Goal: Task Accomplishment & Management: Use online tool/utility

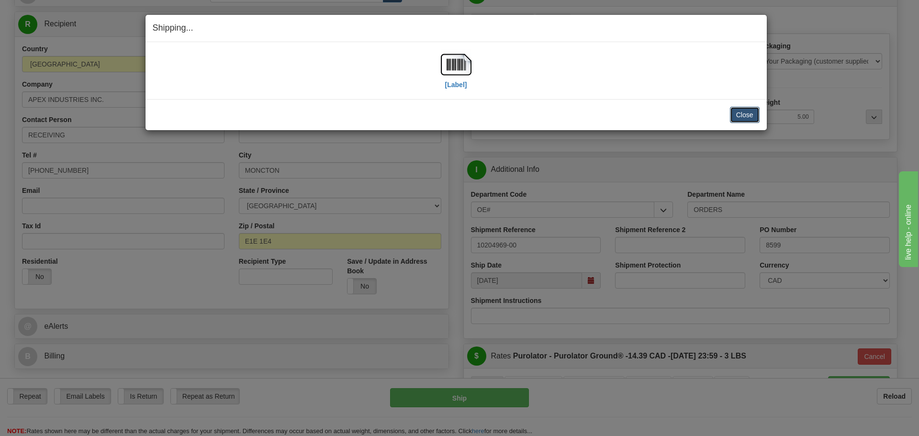
click at [734, 113] on button "Close" at bounding box center [745, 115] width 30 height 16
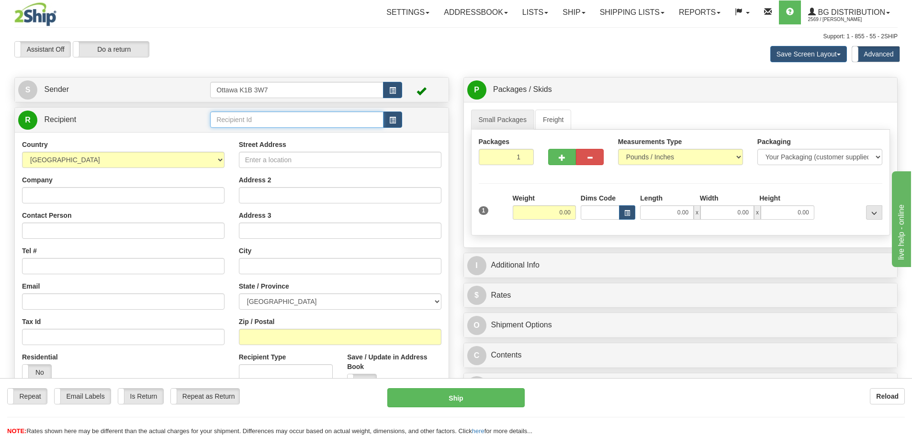
click at [260, 119] on input "text" at bounding box center [296, 120] width 173 height 16
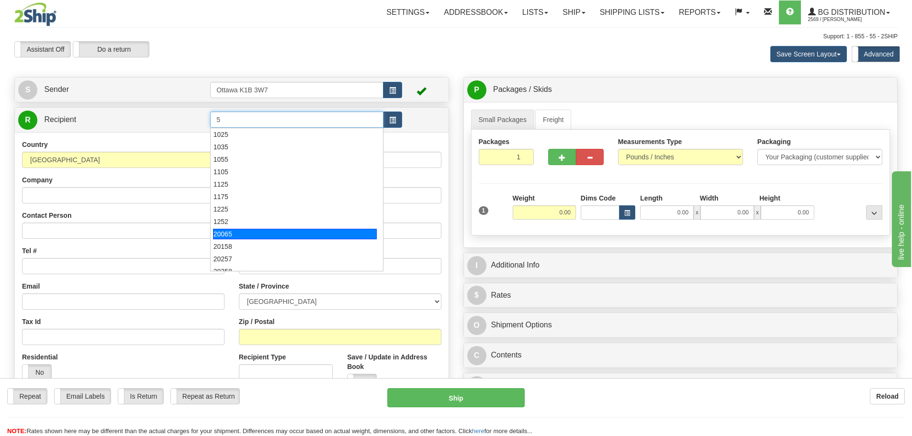
type input "5"
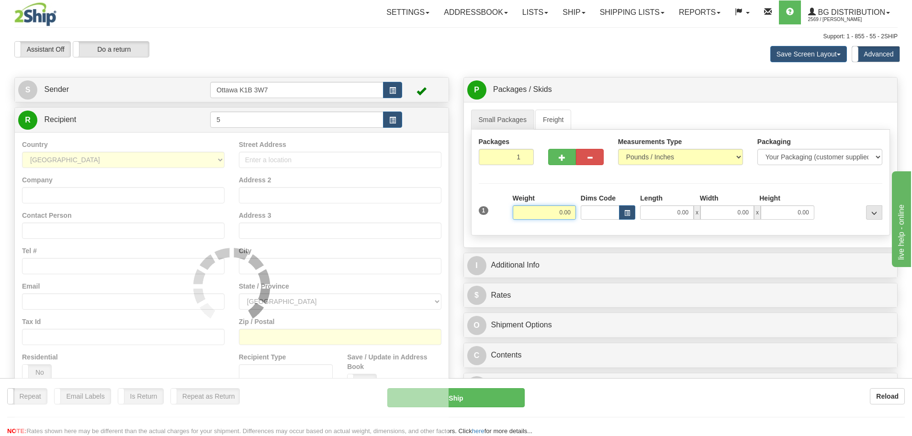
click at [550, 215] on input "0.00" at bounding box center [544, 212] width 63 height 14
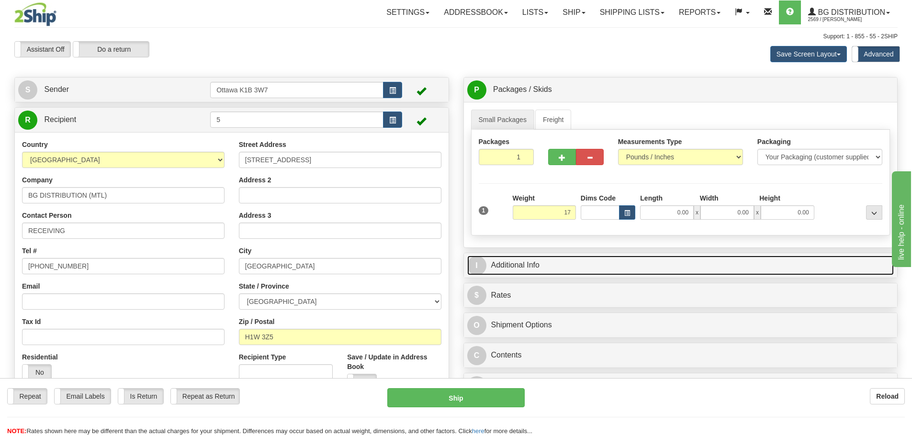
type input "17.00"
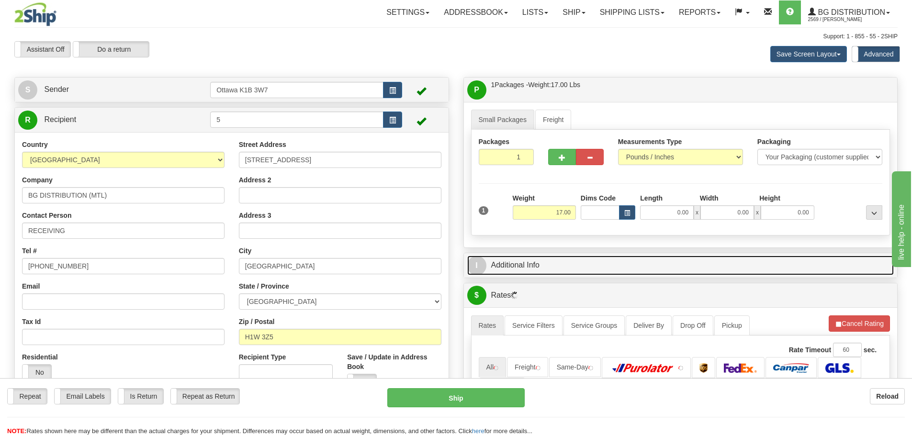
click at [598, 266] on link "I Additional Info" at bounding box center [680, 266] width 427 height 20
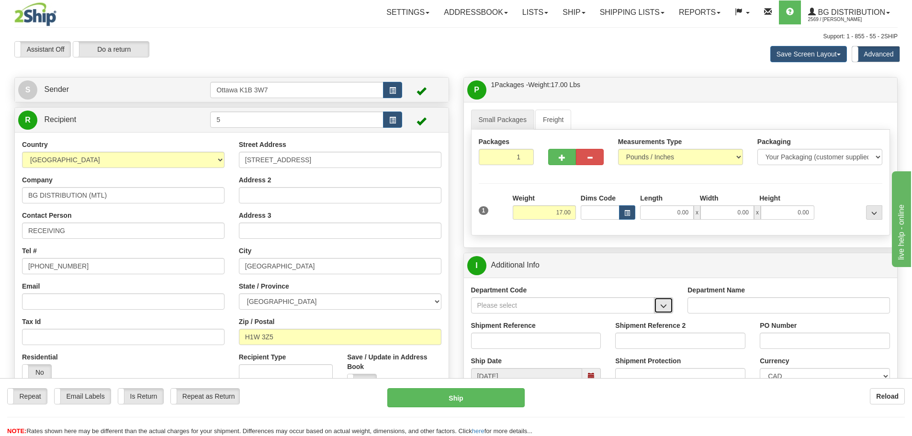
click at [659, 312] on button "button" at bounding box center [663, 305] width 19 height 16
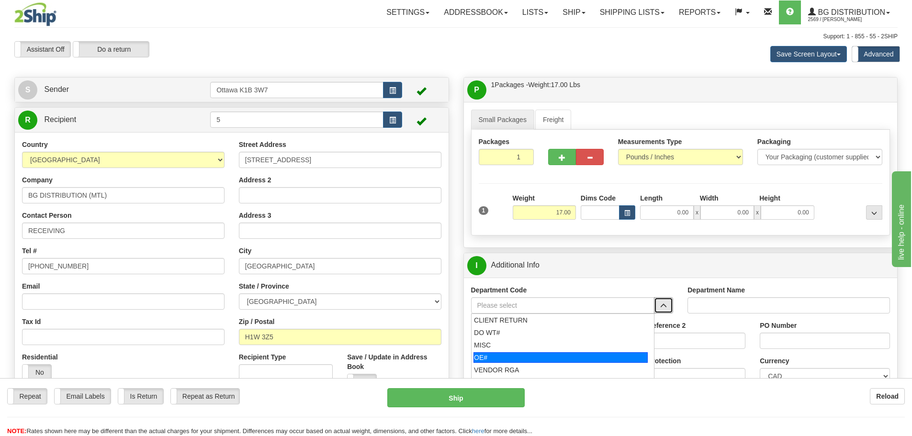
click at [574, 355] on div "OE#" at bounding box center [560, 357] width 174 height 11
type input "OE#"
type input "ORDERS"
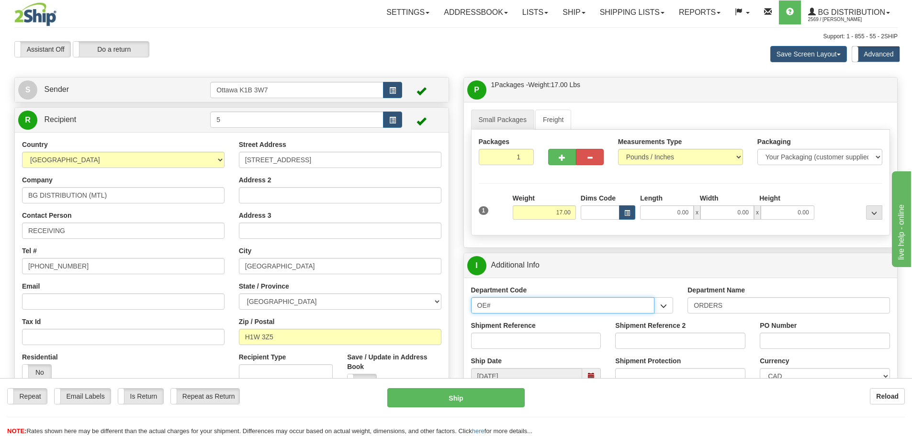
drag, startPoint x: 537, startPoint y: 308, endPoint x: 330, endPoint y: 318, distance: 207.5
click at [386, 77] on div "Create a label for the return Create Pickup Without Label S Sender" at bounding box center [456, 77] width 898 height 0
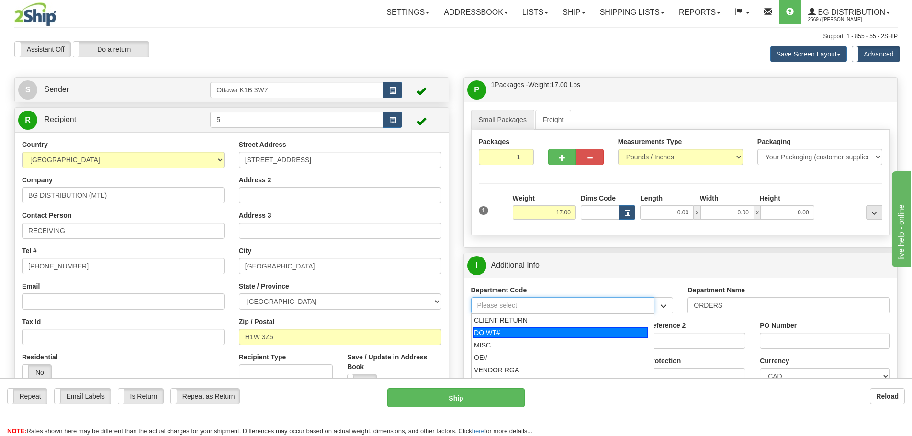
click at [495, 333] on div "DO WT#" at bounding box center [560, 332] width 174 height 11
type input "DO WT#"
type input "DIRECT ORDERS"
type input "DO WT#"
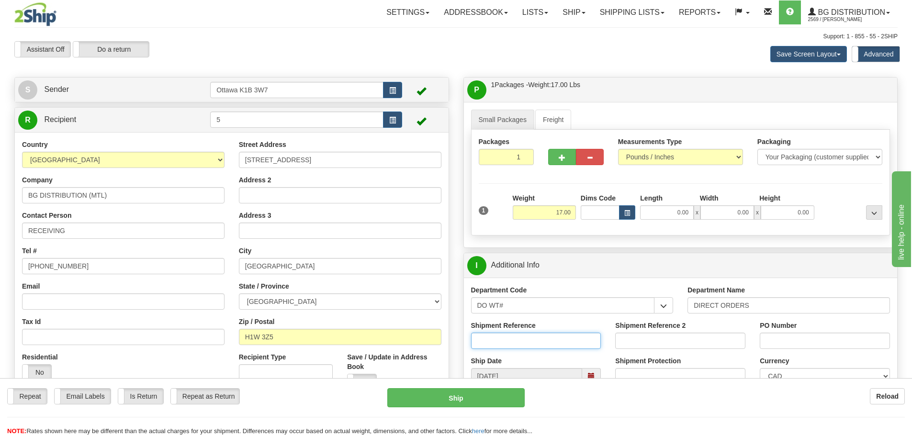
click at [496, 337] on input "Shipment Reference" at bounding box center [536, 341] width 130 height 16
drag, startPoint x: 502, startPoint y: 303, endPoint x: 327, endPoint y: 297, distance: 175.8
click at [356, 77] on div "Create a label for the return Create Pickup Without Label S Sender" at bounding box center [456, 77] width 898 height 0
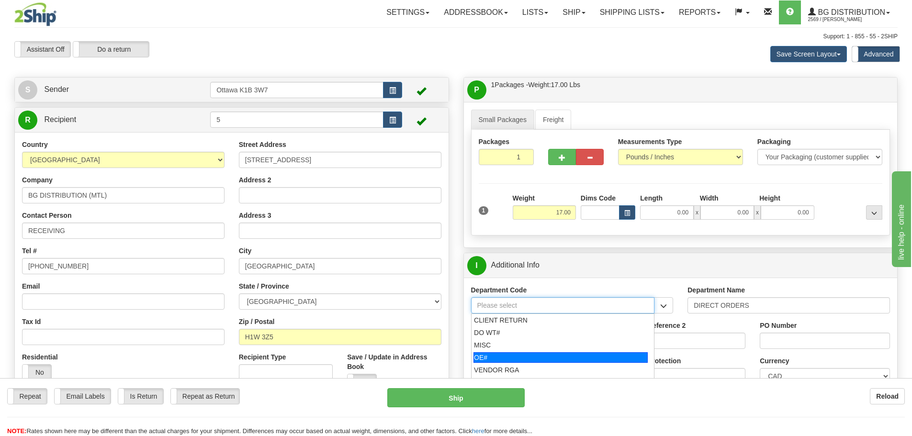
scroll to position [48, 0]
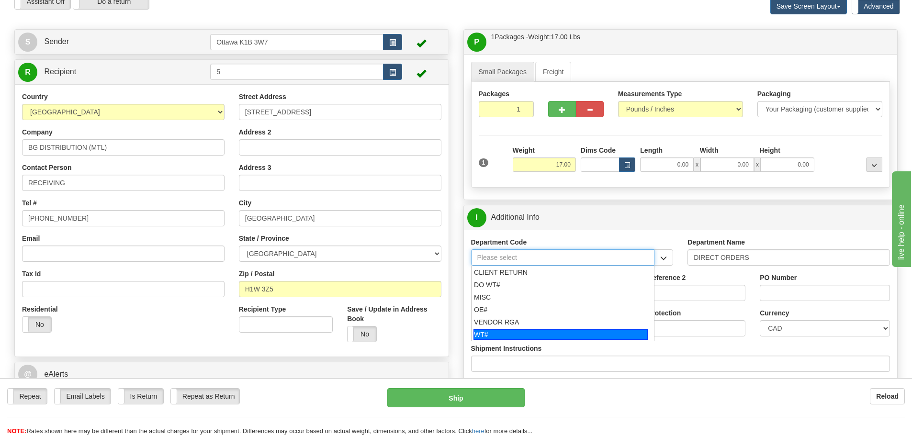
click at [511, 338] on div "WT#" at bounding box center [560, 334] width 174 height 11
type input "WT#"
type input "WAREHOUSE TRANSFERS"
type input "WT#"
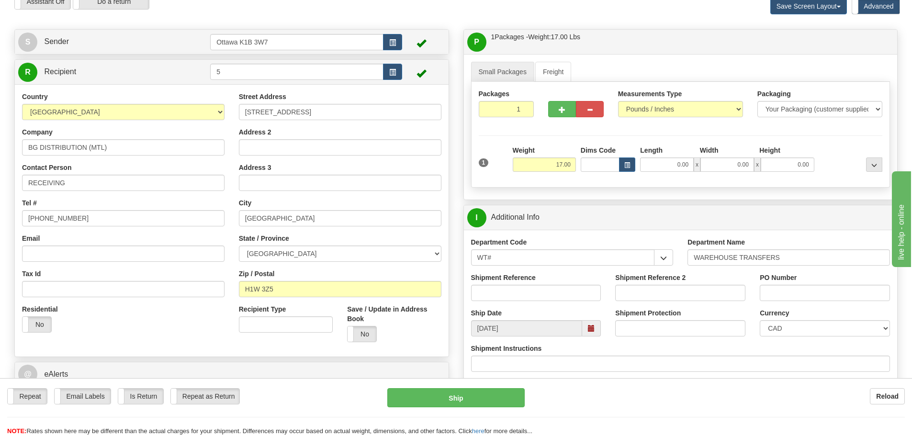
click at [503, 302] on div "Shipment Reference" at bounding box center [536, 290] width 145 height 35
click at [500, 299] on input "Shipment Reference" at bounding box center [536, 293] width 130 height 16
type input "167146-00"
click at [646, 286] on input "Shipment Reference 2" at bounding box center [680, 293] width 130 height 16
type input "167152-00"
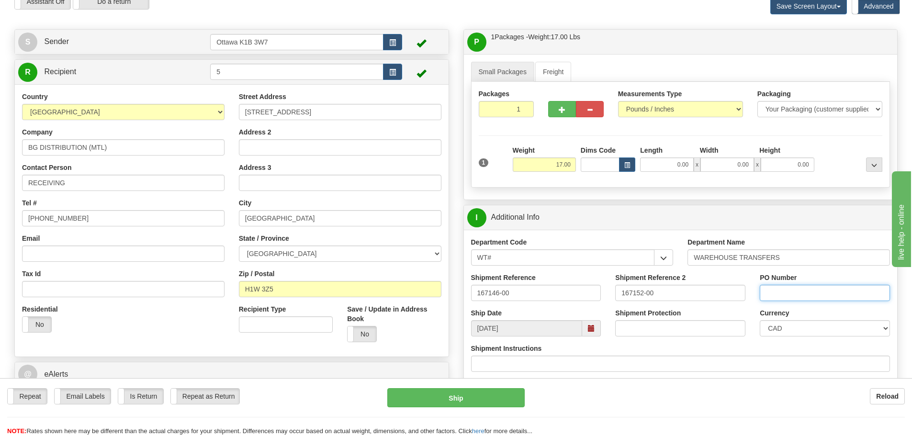
click at [793, 297] on input "PO Number" at bounding box center [825, 293] width 130 height 16
type input "N/A"
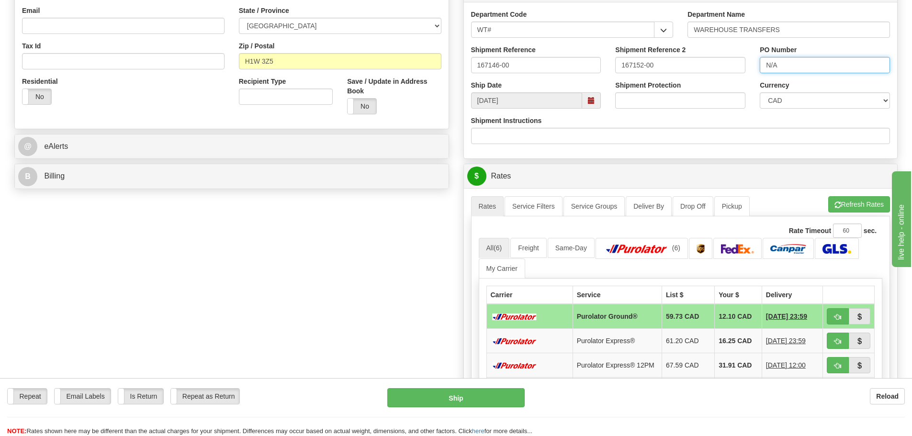
scroll to position [287, 0]
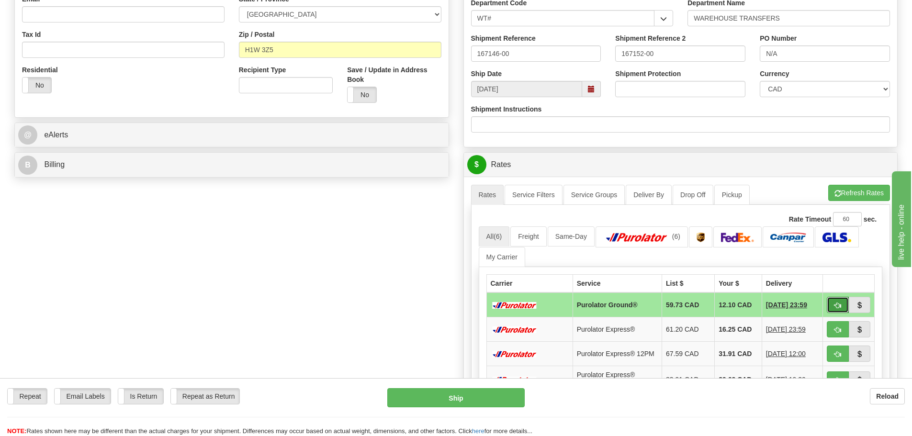
click at [840, 305] on span "button" at bounding box center [837, 306] width 7 height 6
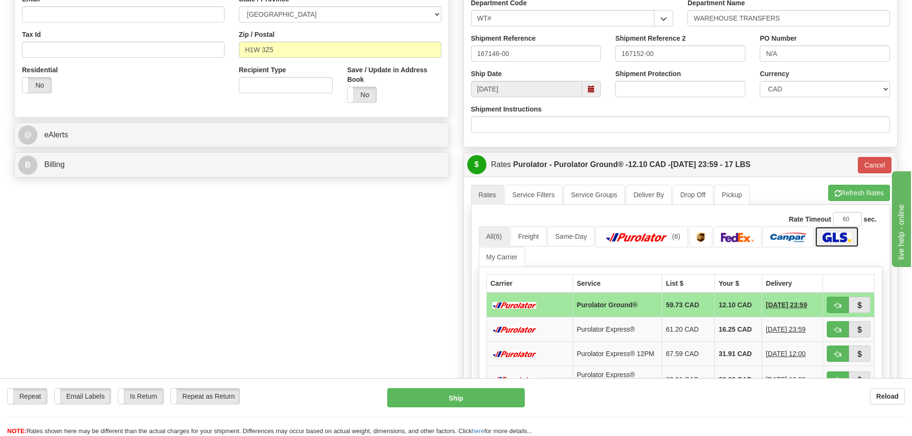
click at [832, 241] on img at bounding box center [837, 238] width 28 height 10
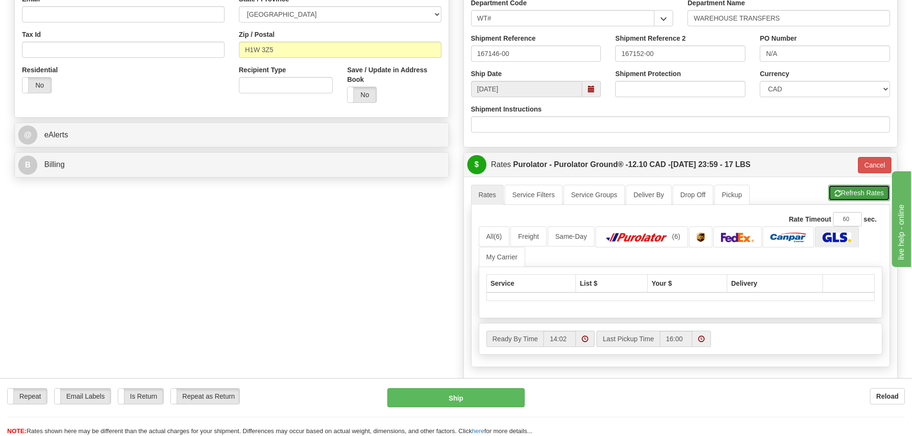
click at [872, 195] on button "Refresh Rates" at bounding box center [859, 193] width 62 height 16
type input "260"
click at [873, 161] on button "Cancel" at bounding box center [875, 165] width 34 height 16
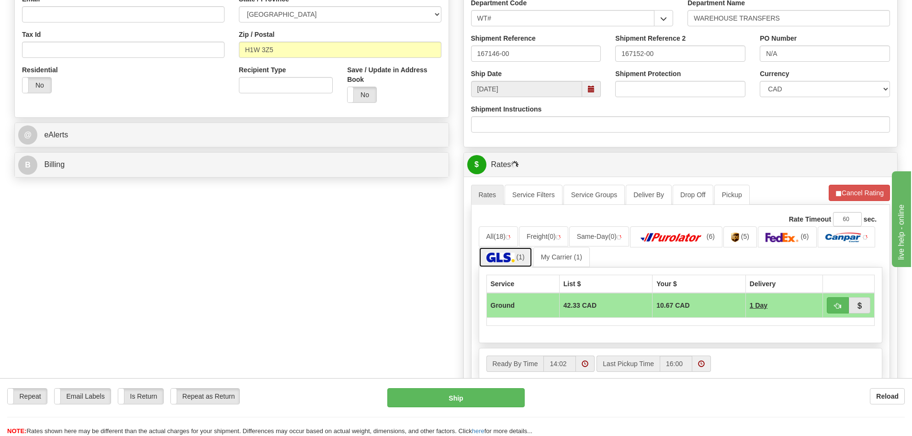
click at [479, 253] on link "(1)" at bounding box center [506, 257] width 54 height 21
click at [861, 192] on button "Cancel Rating" at bounding box center [859, 193] width 61 height 16
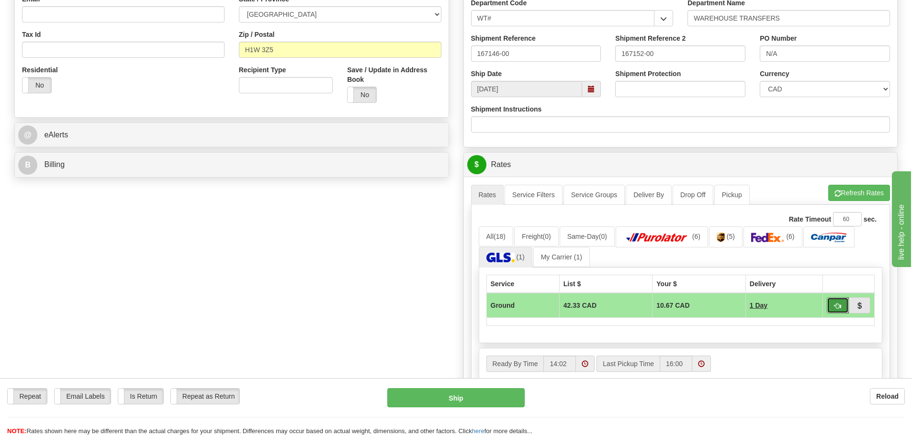
click at [835, 300] on button "button" at bounding box center [838, 305] width 22 height 16
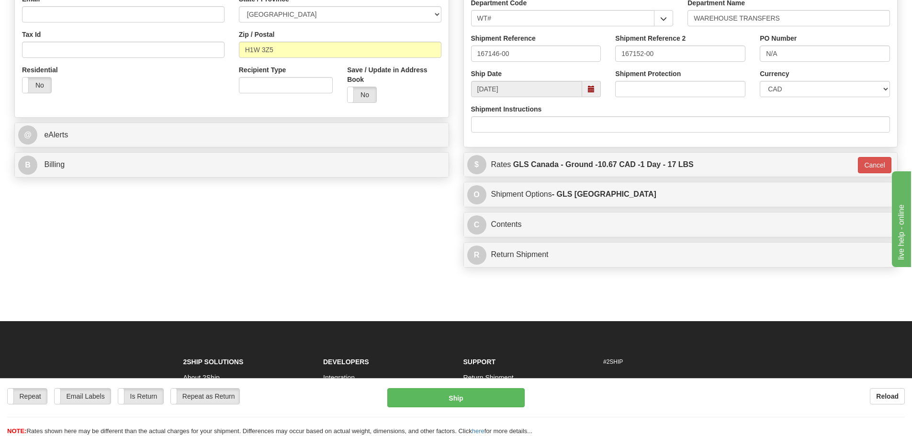
type input "1"
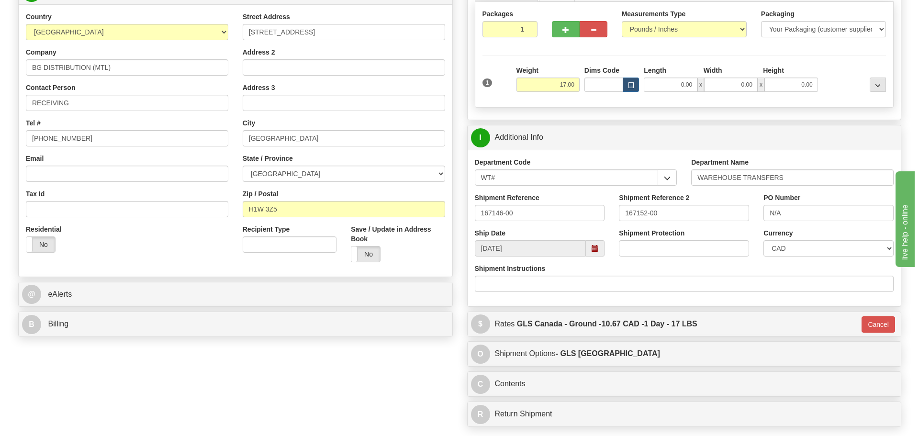
scroll to position [96, 0]
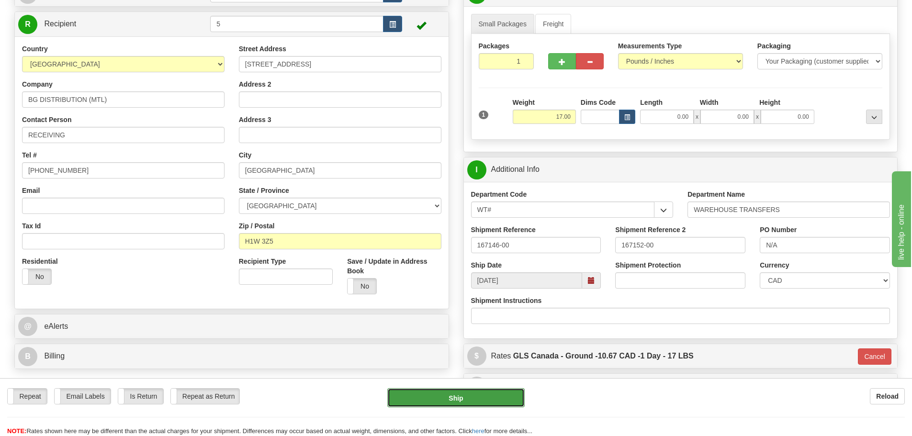
click at [462, 395] on button "Ship" at bounding box center [455, 397] width 137 height 19
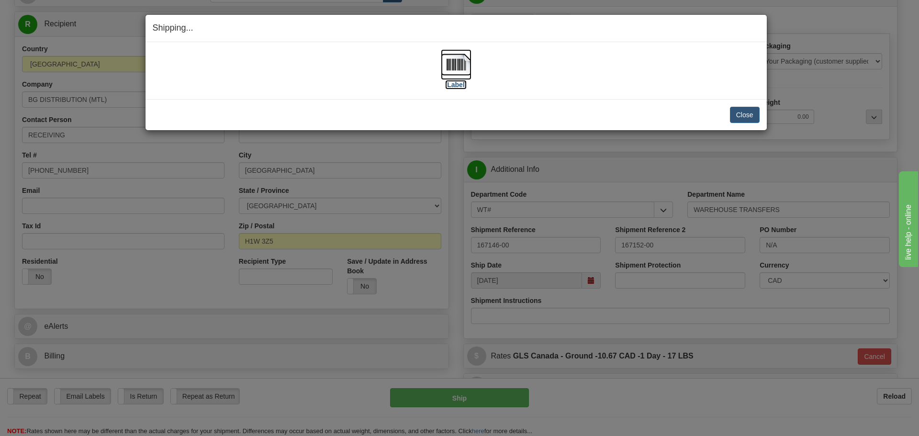
click at [455, 85] on label "[Label]" at bounding box center [456, 85] width 22 height 10
click at [736, 107] on button "Close" at bounding box center [745, 115] width 30 height 16
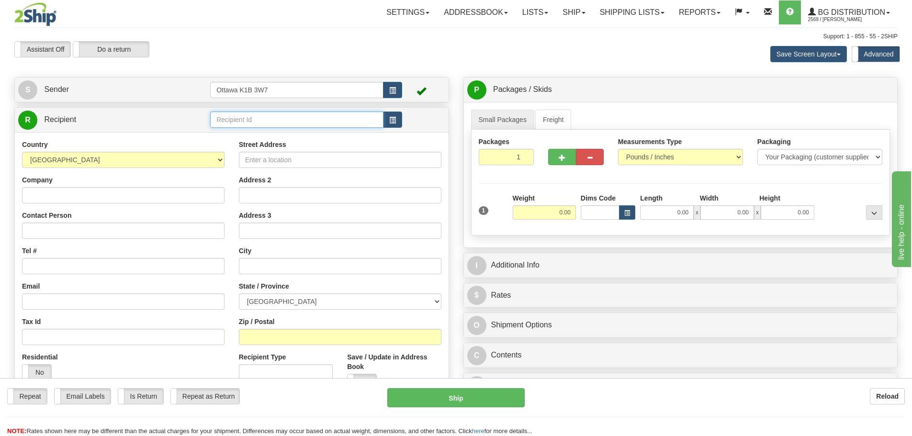
click at [281, 122] on input "text" at bounding box center [296, 120] width 173 height 16
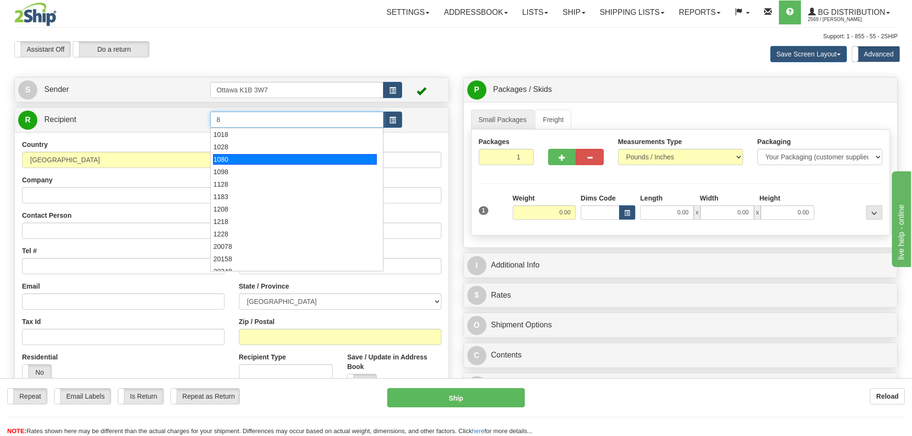
type input "8"
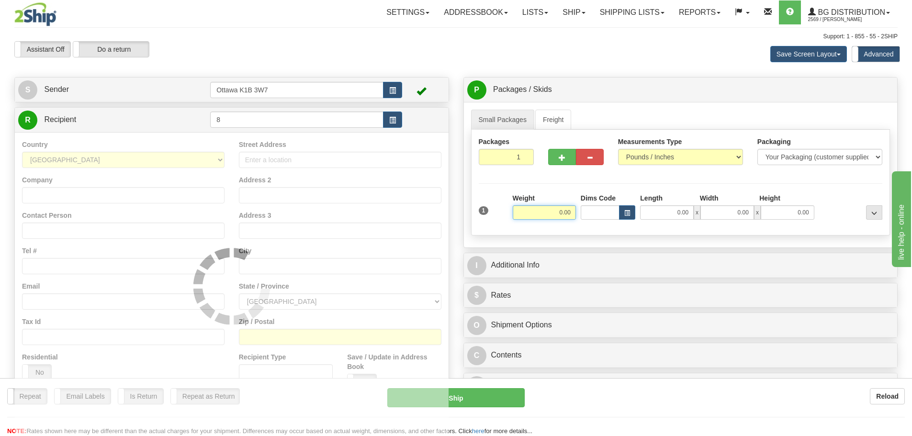
click at [370, 57] on div "Assistant On Assistant Off Do a return Do a return" at bounding box center [194, 49] width 374 height 16
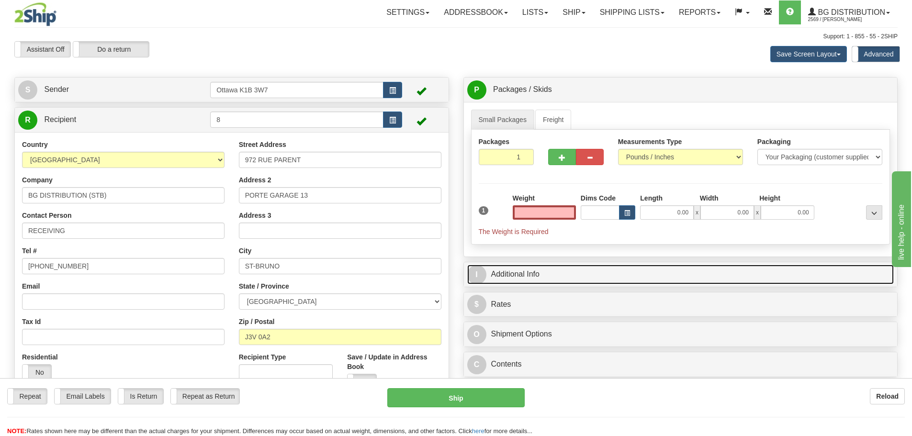
type input "0.00"
click at [537, 271] on link "I Additional Info" at bounding box center [680, 275] width 427 height 20
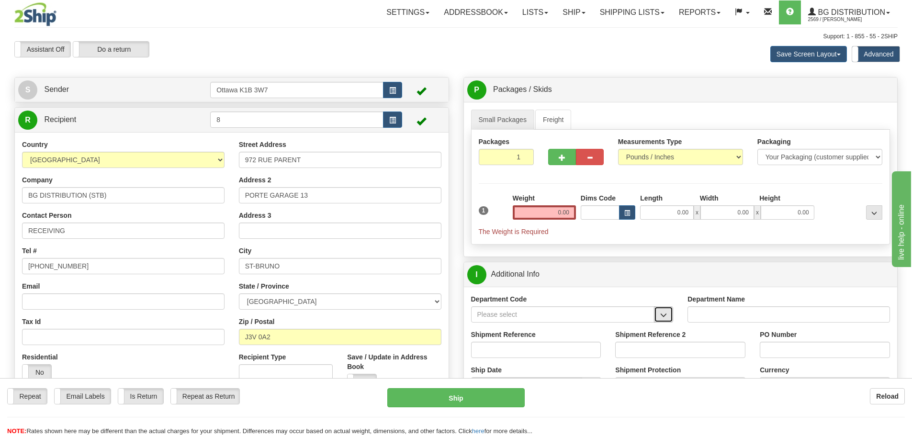
click at [659, 318] on button "button" at bounding box center [663, 314] width 19 height 16
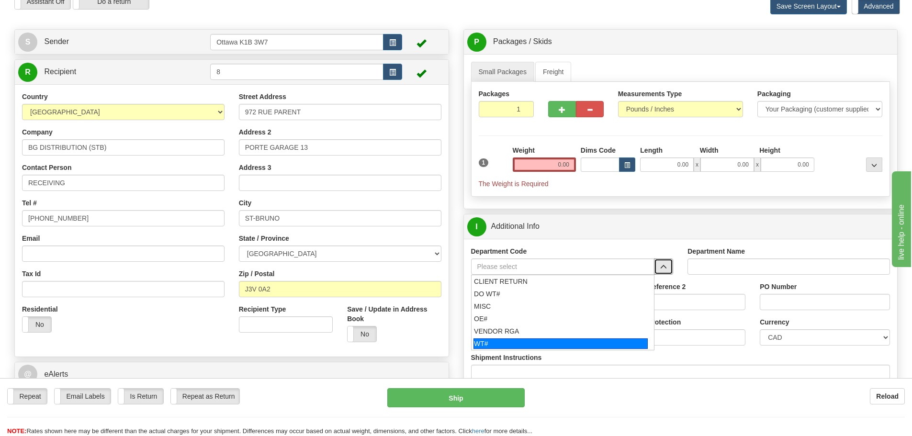
click at [529, 342] on div "WT#" at bounding box center [560, 343] width 174 height 11
type input "WT#"
type input "WAREHOUSE TRANSFERS"
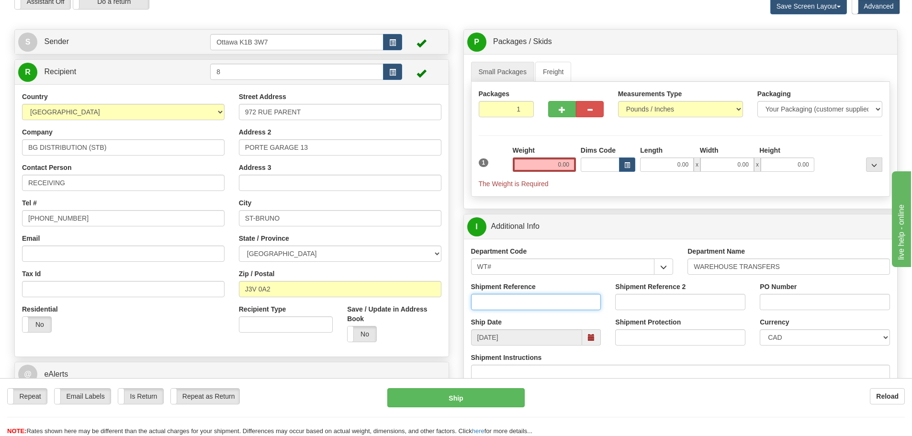
click at [524, 308] on input "Shipment Reference" at bounding box center [536, 302] width 130 height 16
type input "167194-00"
click at [643, 306] on input "Shipment Reference 2" at bounding box center [680, 302] width 130 height 16
type input "167179-00"
click at [767, 307] on input "PO Number" at bounding box center [825, 302] width 130 height 16
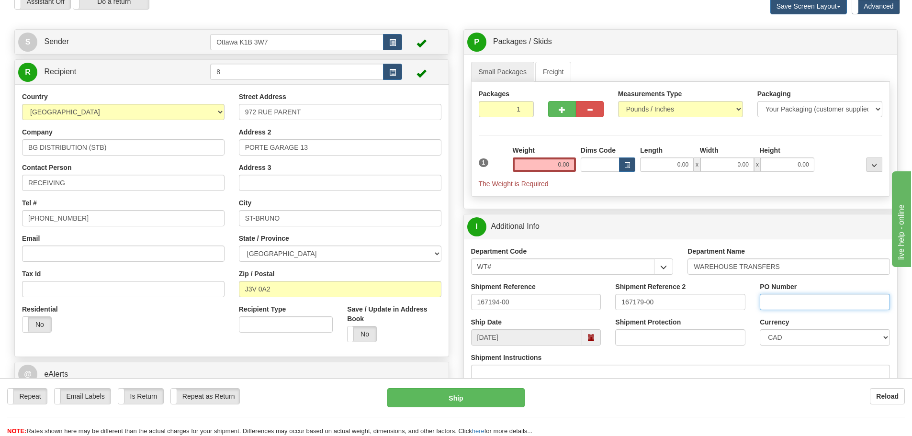
type input "N/A"
click at [561, 103] on button "button" at bounding box center [562, 109] width 28 height 16
type input "2"
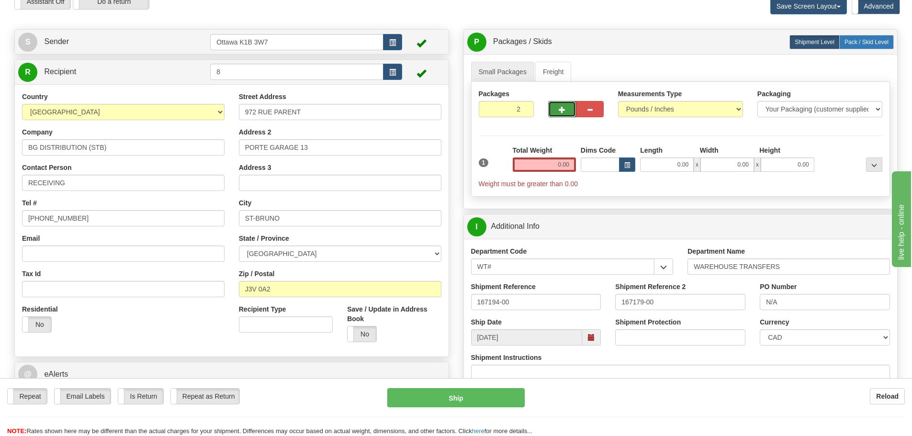
click at [865, 43] on span "Pack / Skid Level" at bounding box center [867, 42] width 44 height 7
radio input "true"
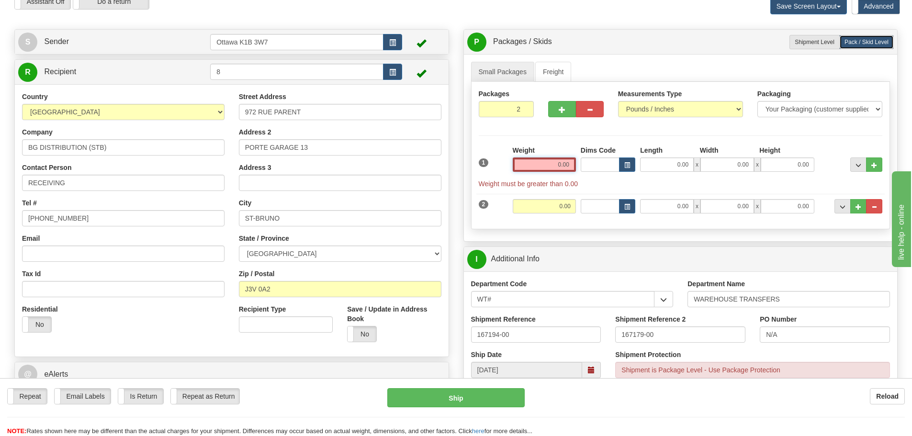
click at [556, 167] on input "0.00" at bounding box center [544, 165] width 63 height 14
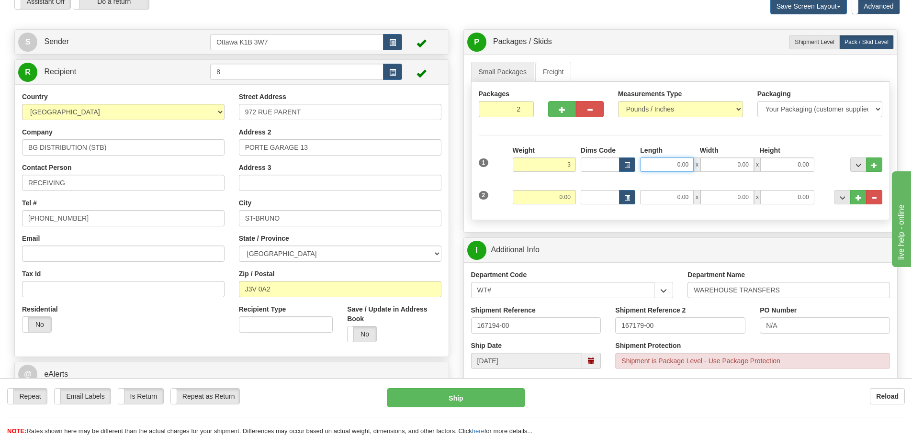
type input "3.00"
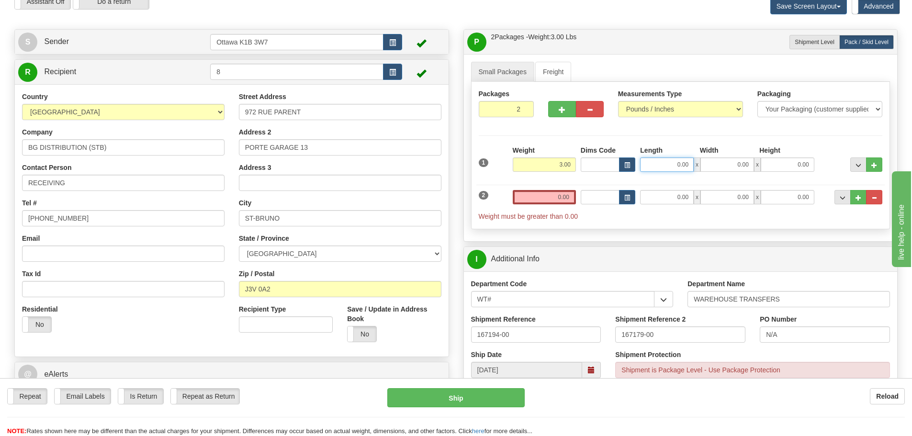
click at [655, 166] on input "0.00" at bounding box center [667, 165] width 54 height 14
type input "0.00"
click at [553, 197] on input "0.00" at bounding box center [544, 197] width 63 height 14
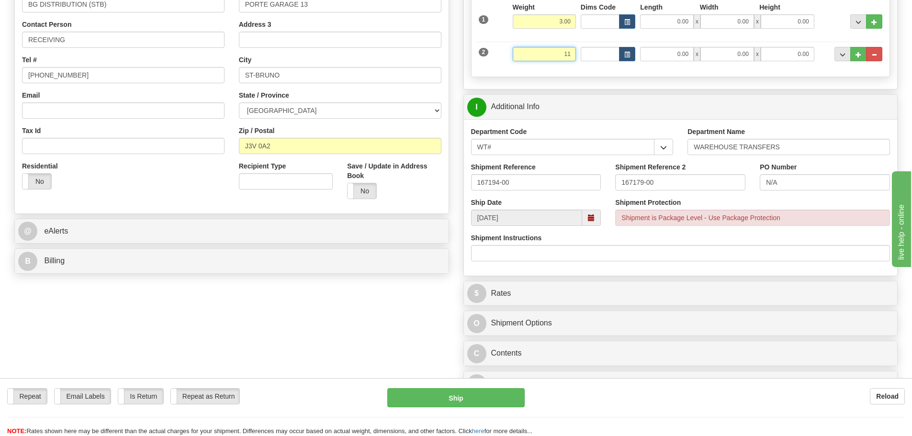
scroll to position [192, 0]
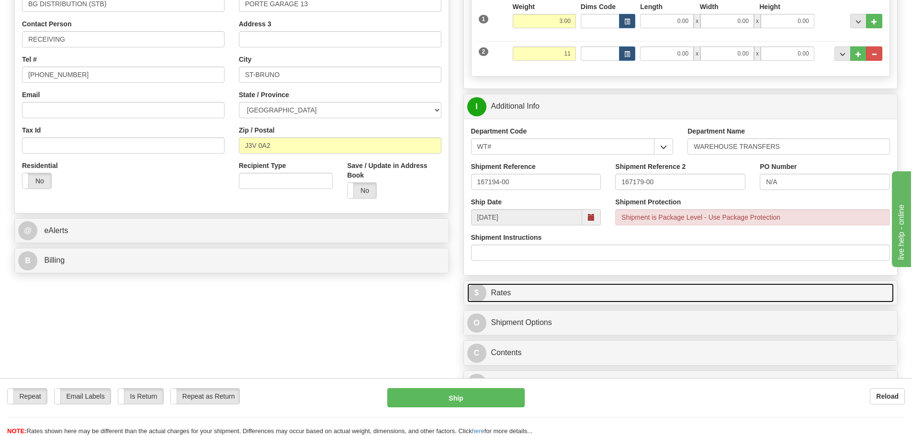
type input "11.00"
click at [576, 294] on link "$ Rates" at bounding box center [680, 293] width 427 height 20
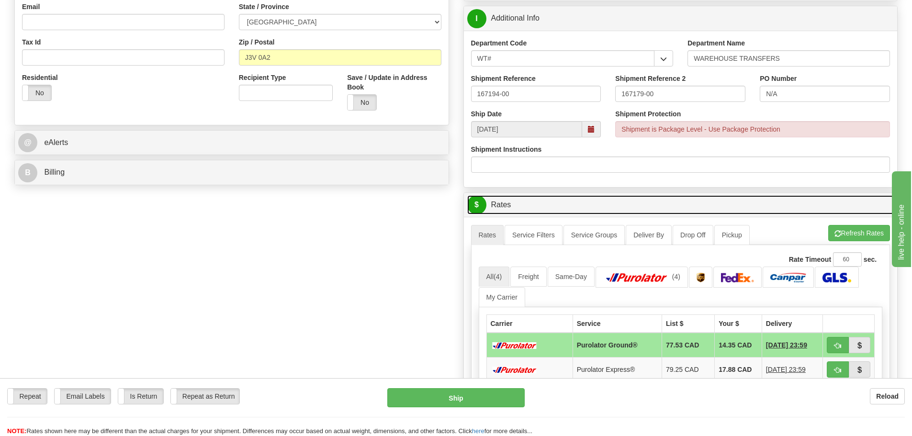
scroll to position [287, 0]
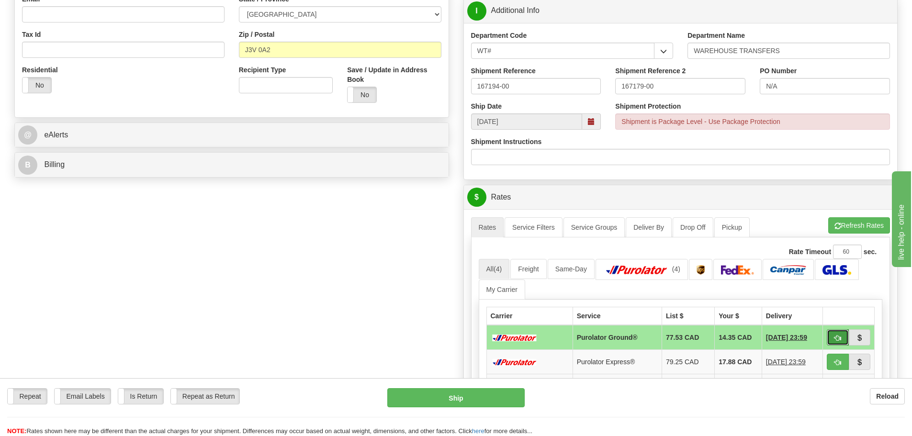
click at [837, 341] on span "button" at bounding box center [837, 338] width 7 height 6
type input "260"
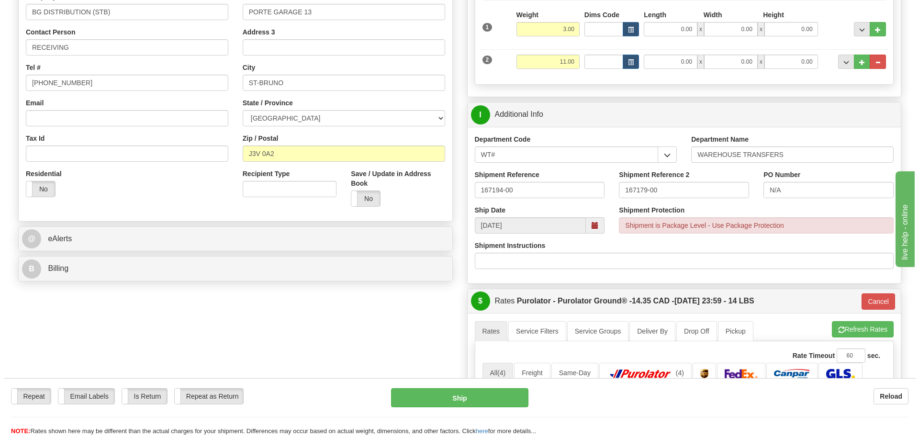
scroll to position [144, 0]
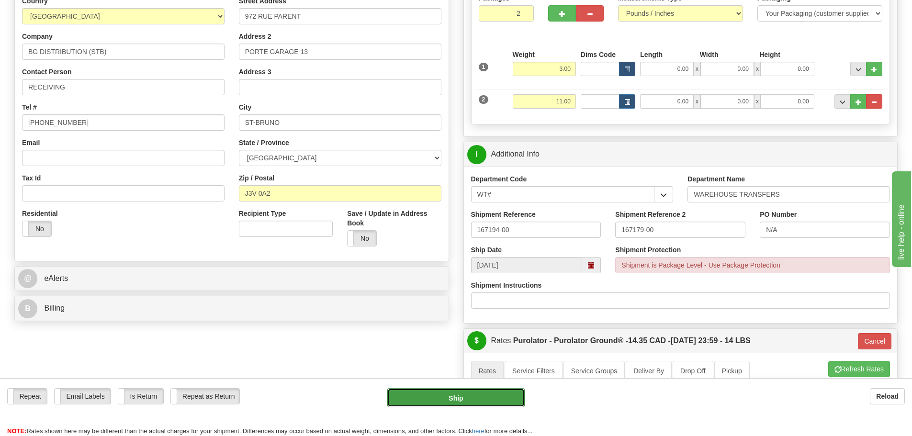
click at [429, 389] on button "Ship" at bounding box center [455, 397] width 137 height 19
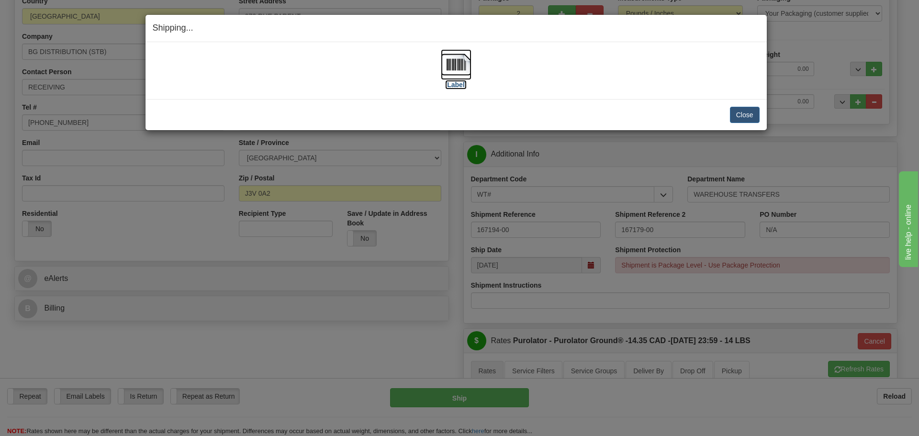
click at [455, 88] on label "[Label]" at bounding box center [456, 85] width 22 height 10
click at [747, 121] on button "Close" at bounding box center [745, 115] width 30 height 16
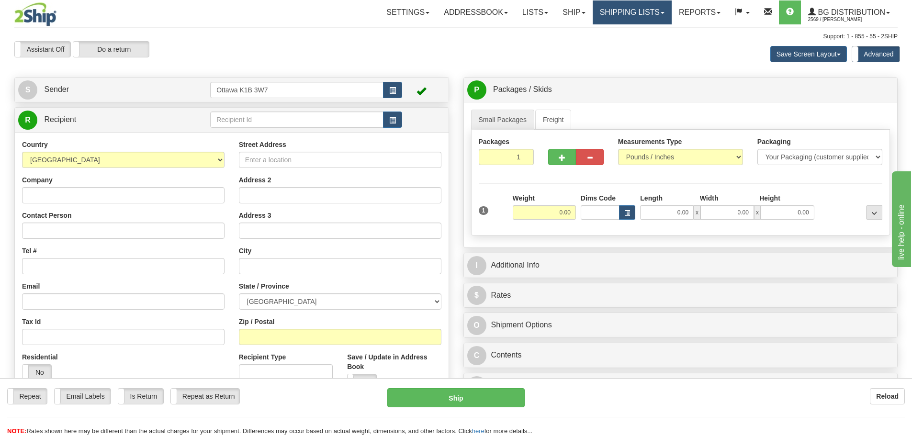
click at [625, 8] on link "Shipping lists" at bounding box center [632, 12] width 79 height 24
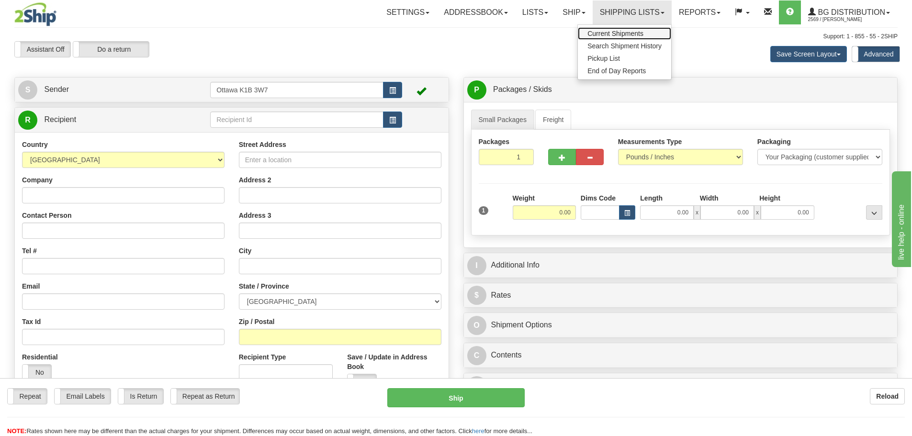
click at [613, 35] on span "Current Shipments" at bounding box center [615, 34] width 56 height 8
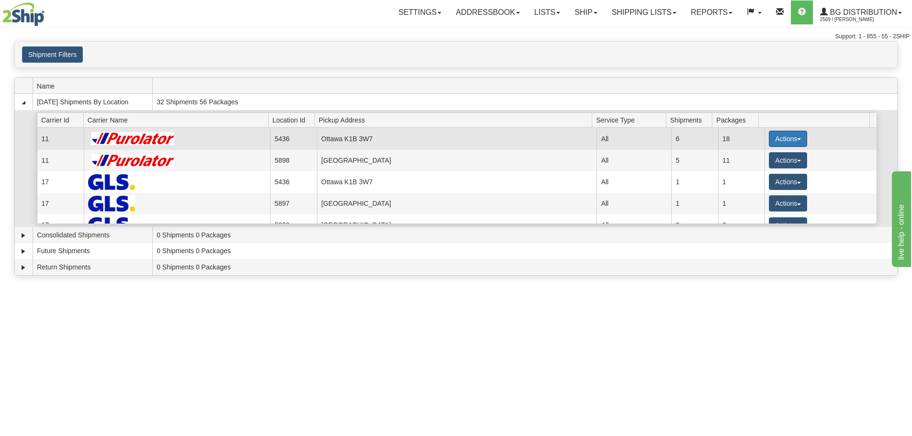
click at [771, 133] on button "Actions" at bounding box center [788, 139] width 38 height 16
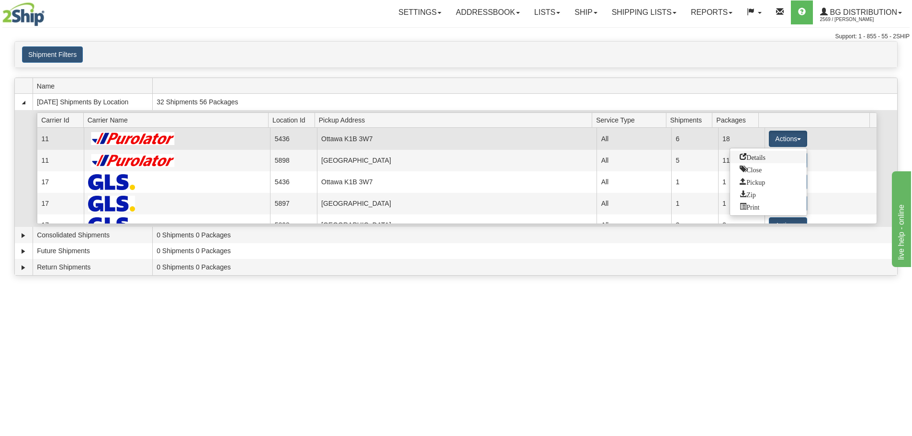
click at [763, 160] on span "Details" at bounding box center [753, 156] width 26 height 7
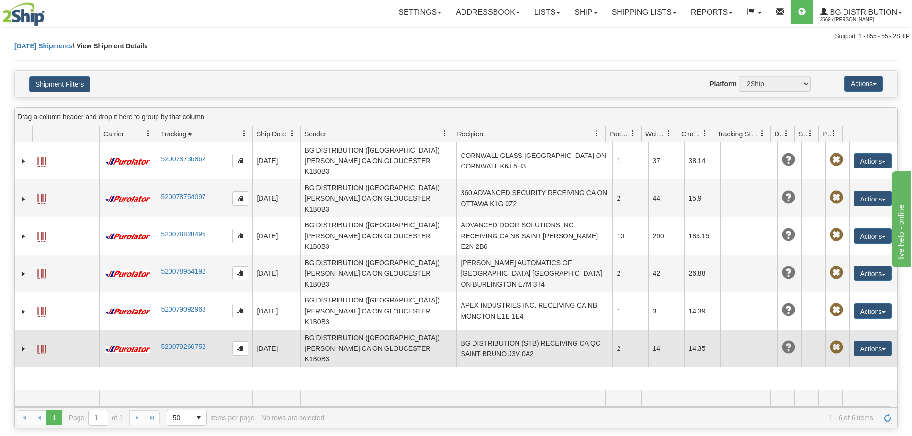
click at [480, 330] on td "BG DISTRIBUTION (STB) RECEIVING CA QC SAINT-BRUNO J3V 0A2" at bounding box center [534, 348] width 156 height 37
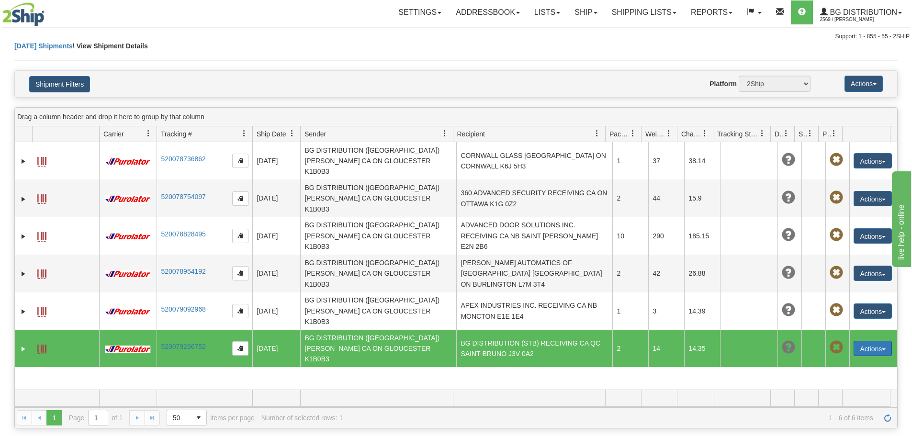
click at [854, 341] on button "Actions" at bounding box center [873, 348] width 38 height 15
click at [863, 360] on link "Edit" at bounding box center [853, 366] width 77 height 12
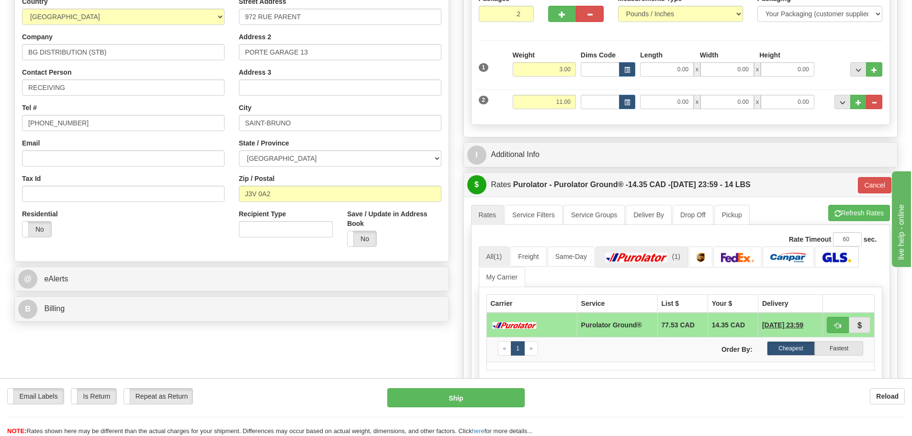
scroll to position [144, 0]
click at [871, 187] on button "Cancel" at bounding box center [875, 185] width 34 height 16
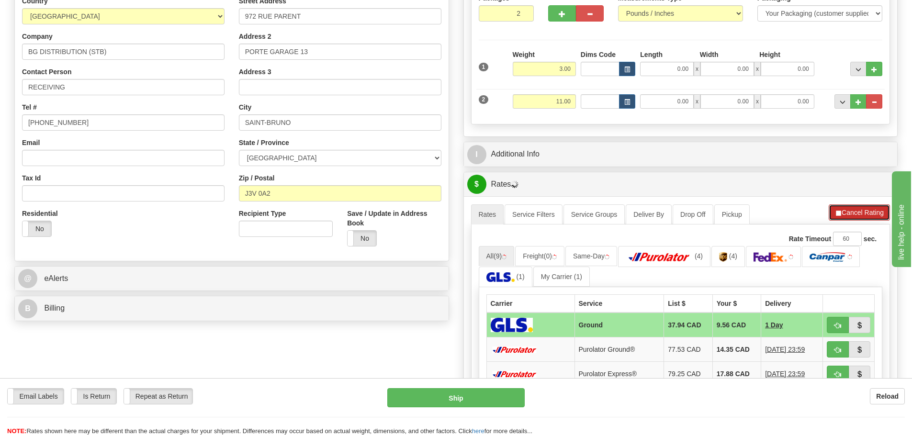
click at [847, 214] on button "Cancel Rating" at bounding box center [859, 212] width 61 height 16
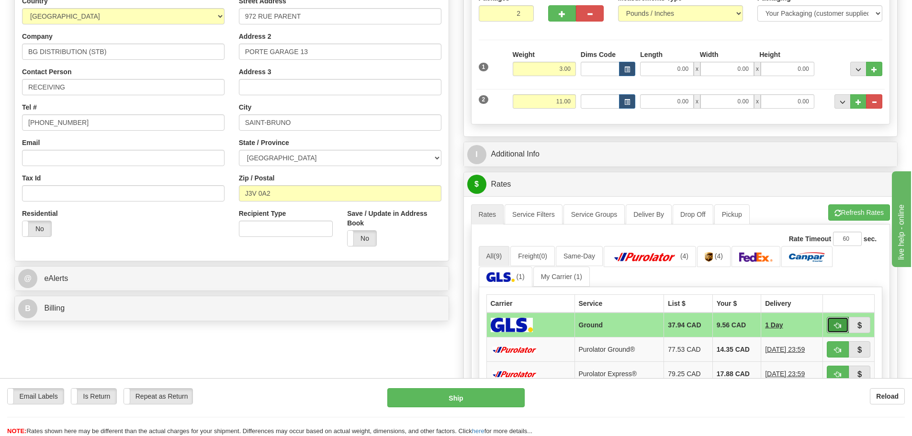
click at [838, 328] on span "button" at bounding box center [837, 326] width 7 height 6
type input "1"
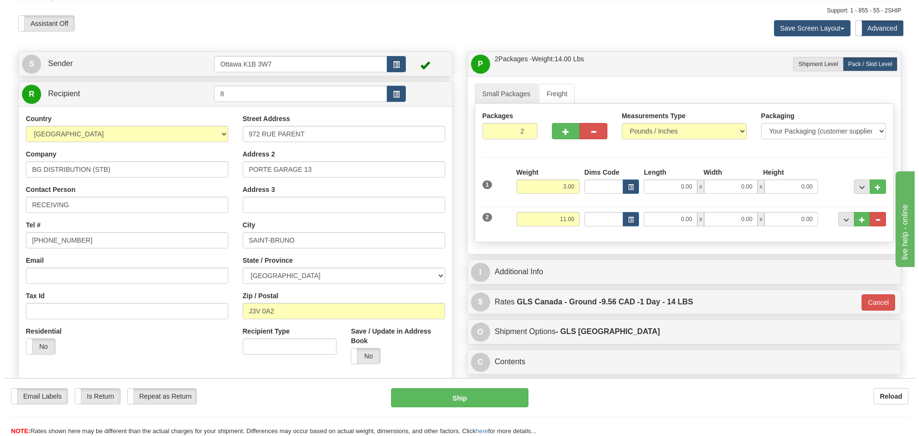
scroll to position [0, 0]
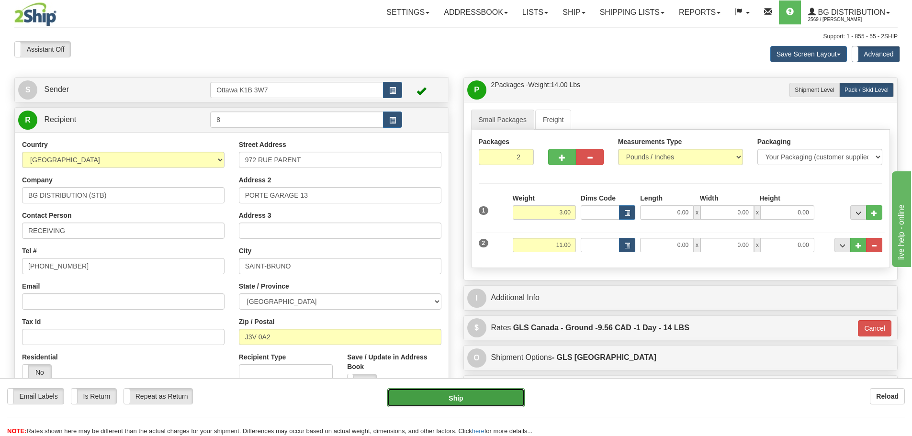
click at [496, 400] on button "Ship" at bounding box center [455, 397] width 137 height 19
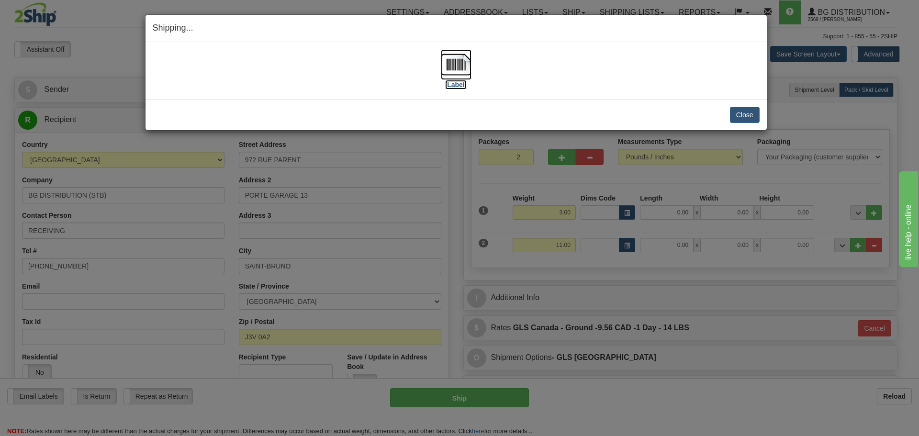
click at [454, 88] on label "[Label]" at bounding box center [456, 85] width 22 height 10
click at [747, 119] on button "Close" at bounding box center [745, 115] width 30 height 16
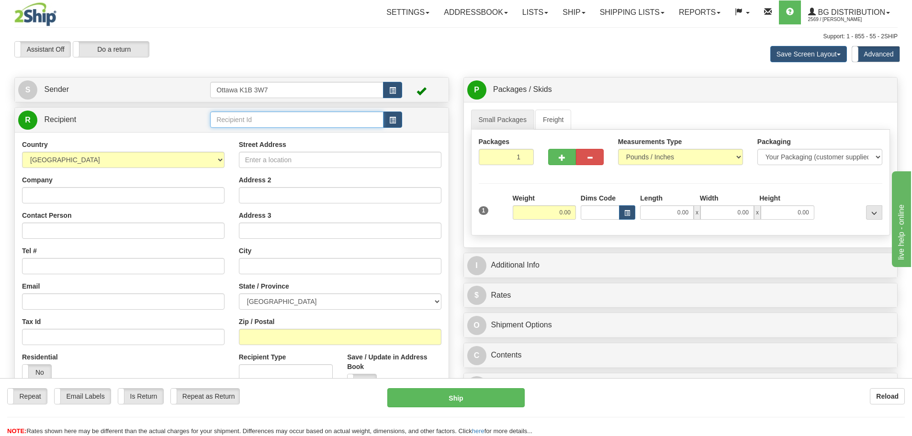
click at [339, 124] on input "text" at bounding box center [296, 120] width 173 height 16
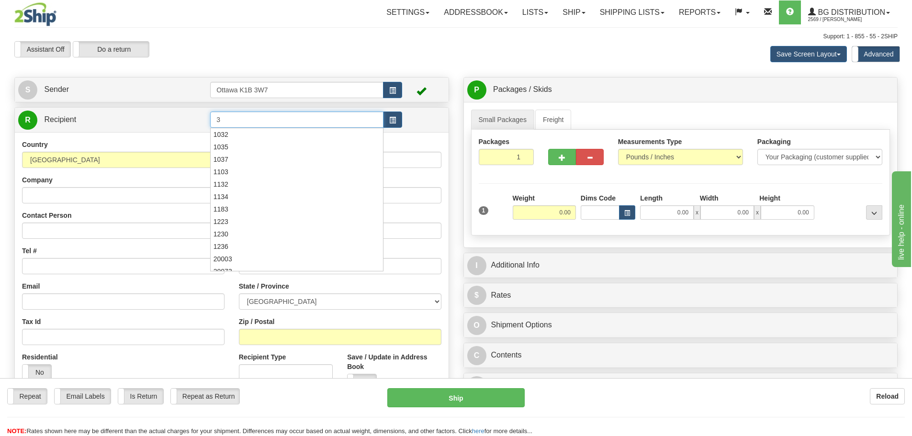
type input "3"
click at [346, 61] on div "Assistant On Assistant Off Do a return Do a return Previous Next Save Screen La…" at bounding box center [456, 54] width 898 height 26
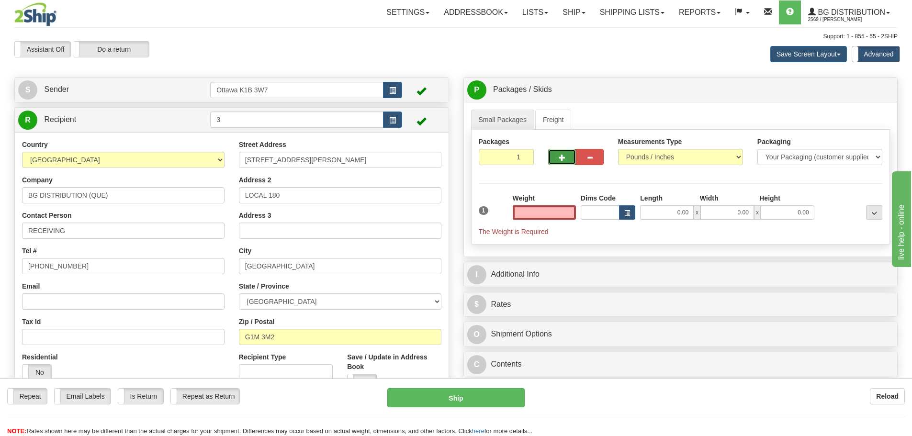
type input "0.00"
click at [560, 162] on button "button" at bounding box center [562, 157] width 28 height 16
type input "3"
click at [864, 93] on label "Pack / Skid Level Pack.." at bounding box center [866, 90] width 55 height 14
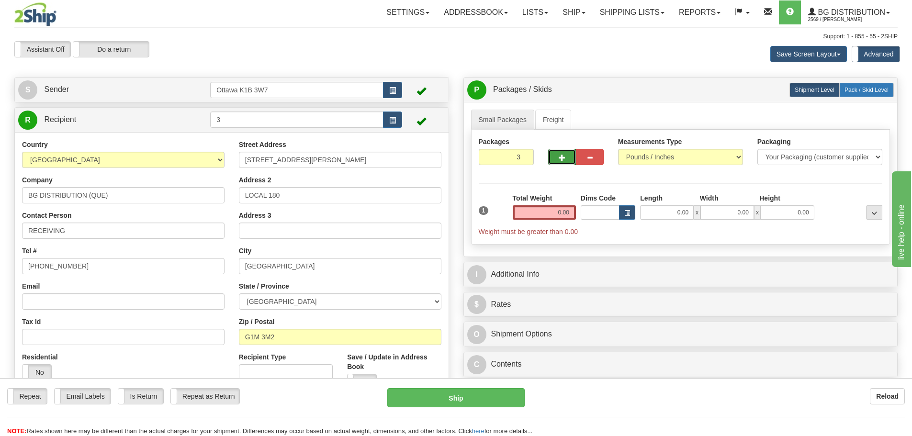
radio input "true"
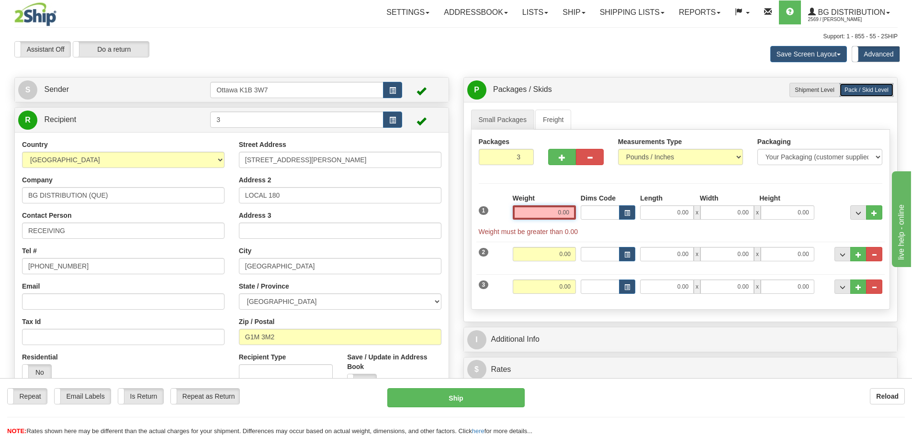
click at [542, 213] on input "0.00" at bounding box center [544, 212] width 63 height 14
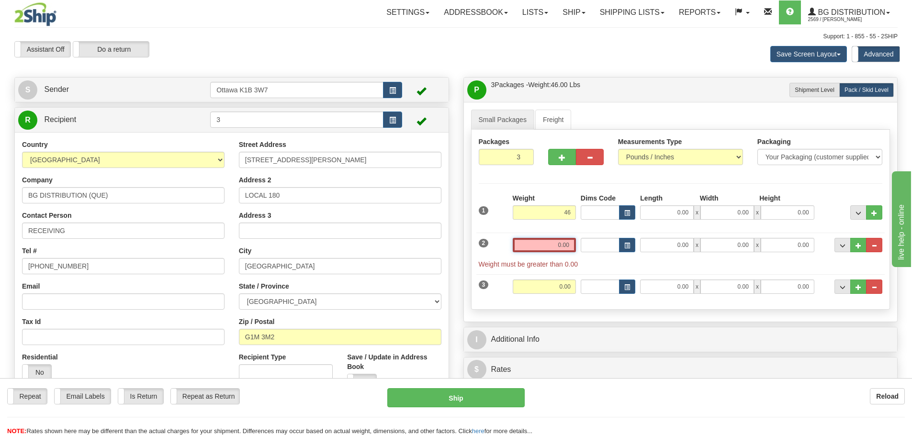
type input "46.00"
click at [563, 250] on input "0.00" at bounding box center [544, 245] width 63 height 14
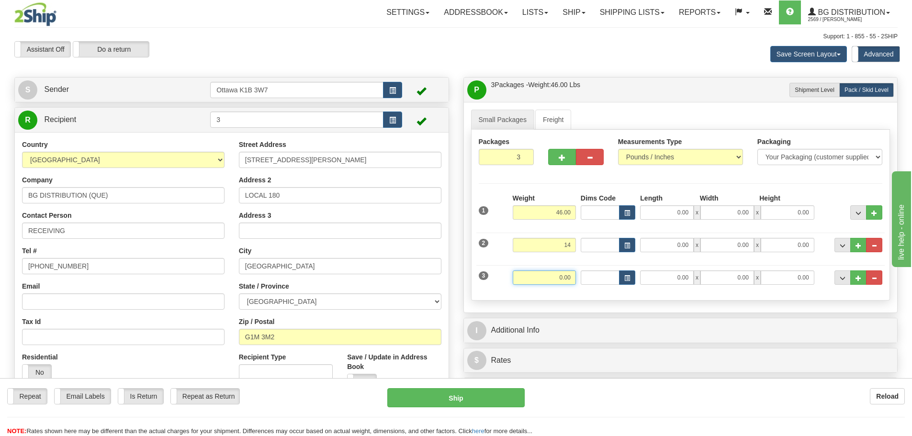
type input "14.00"
click at [559, 280] on input "0.00" at bounding box center [544, 278] width 63 height 14
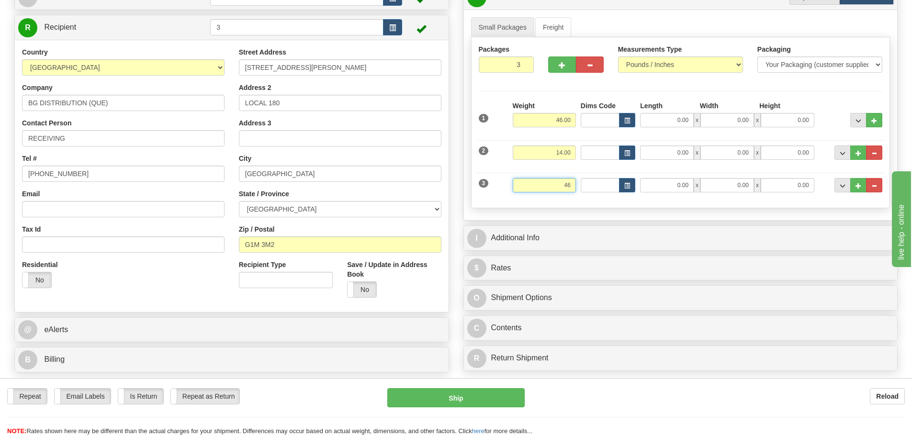
scroll to position [96, 0]
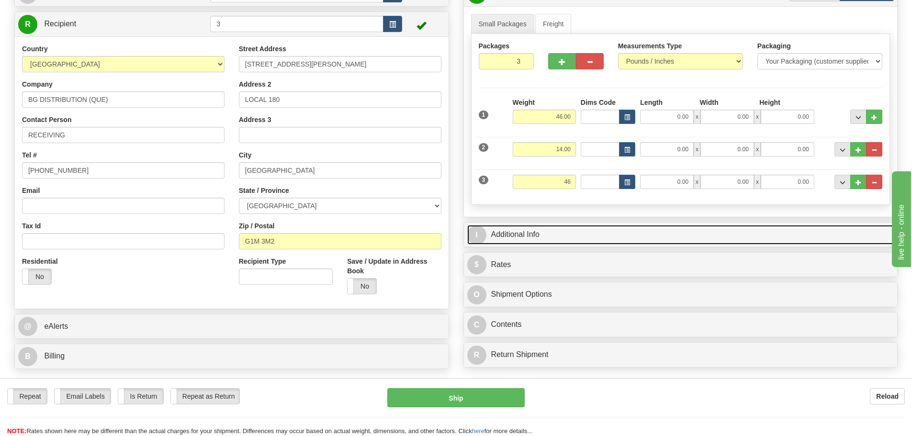
type input "46.00"
click at [641, 227] on link "I Additional Info" at bounding box center [680, 235] width 427 height 20
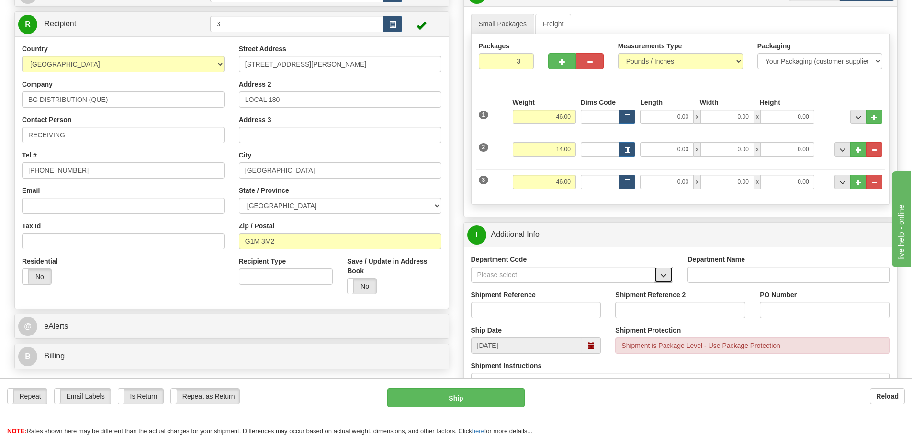
click at [664, 276] on span "button" at bounding box center [663, 275] width 7 height 6
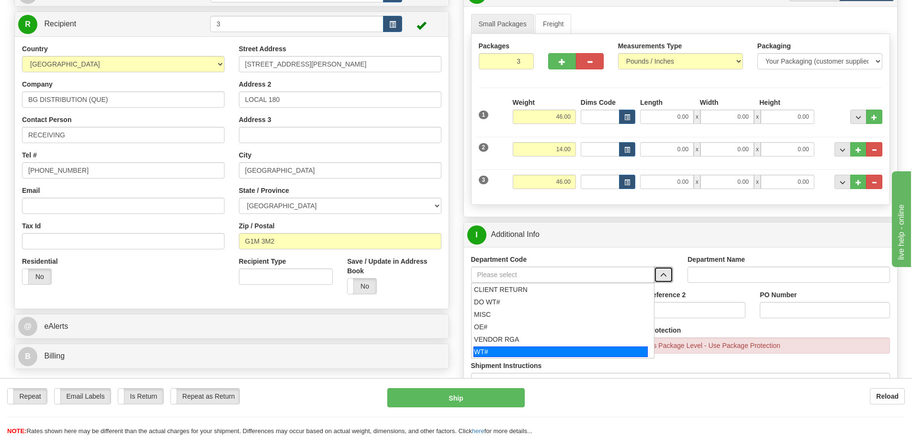
click at [579, 352] on div "WT#" at bounding box center [560, 352] width 174 height 11
type input "WT#"
type input "WAREHOUSE TRANSFERS"
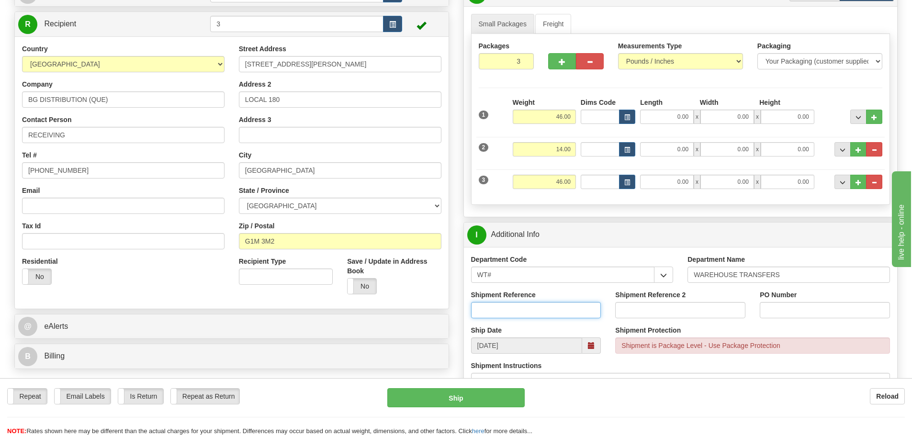
click at [550, 311] on input "Shipment Reference" at bounding box center [536, 310] width 130 height 16
type input "167283-00"
type input "167258-00"
click at [843, 308] on input "PO Number" at bounding box center [825, 310] width 130 height 16
type input "N/A"
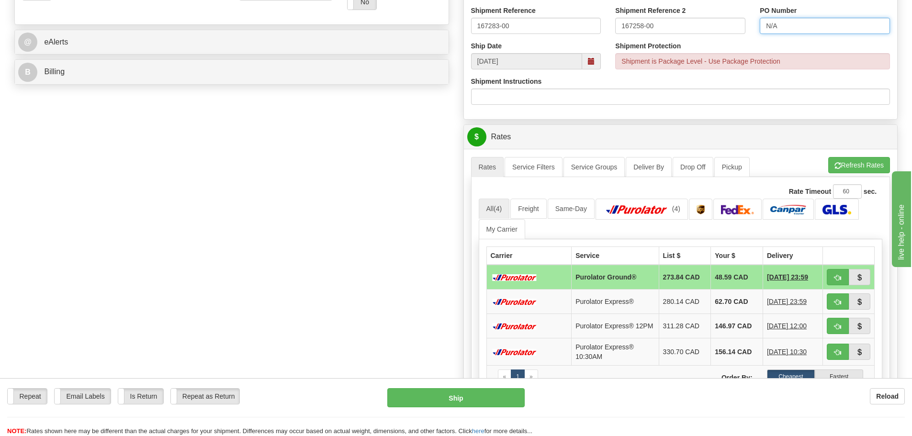
scroll to position [383, 0]
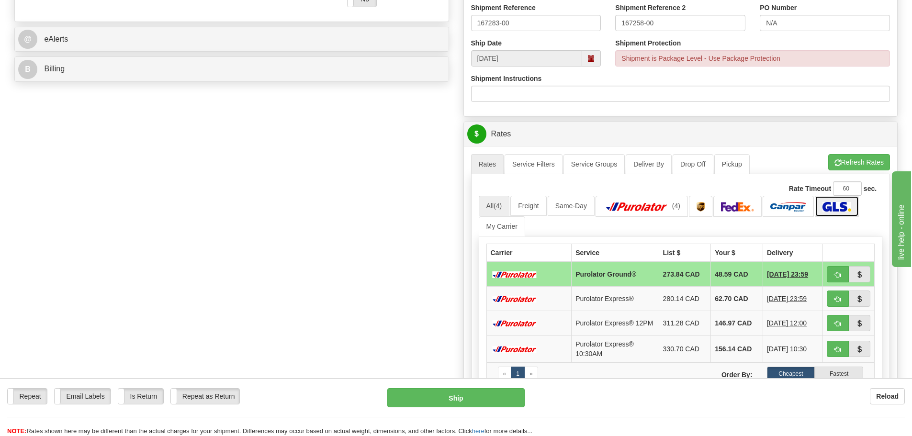
click at [844, 215] on link at bounding box center [837, 206] width 44 height 21
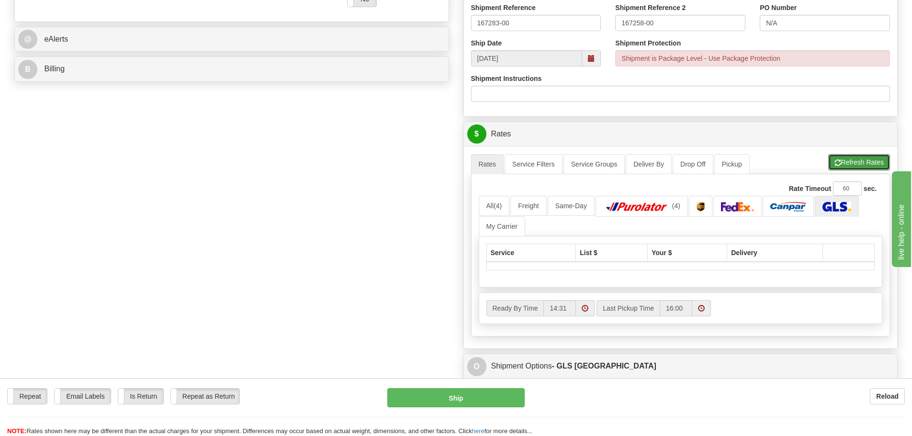
click at [843, 168] on button "Refresh Rates" at bounding box center [859, 162] width 62 height 16
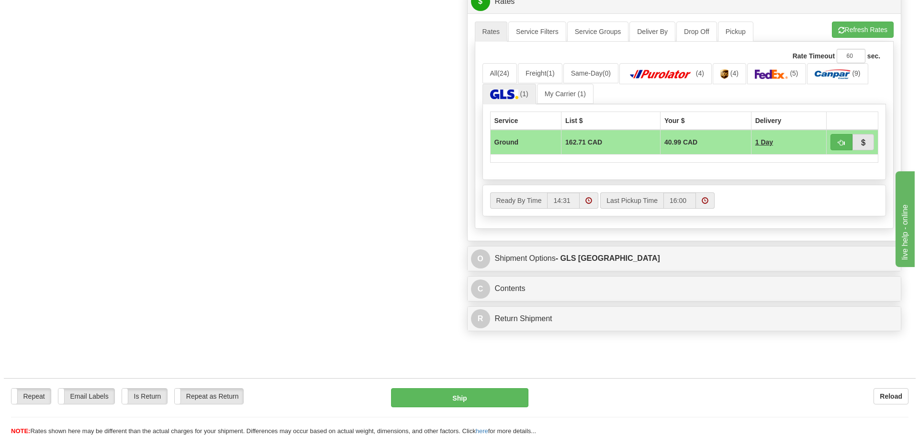
scroll to position [431, 0]
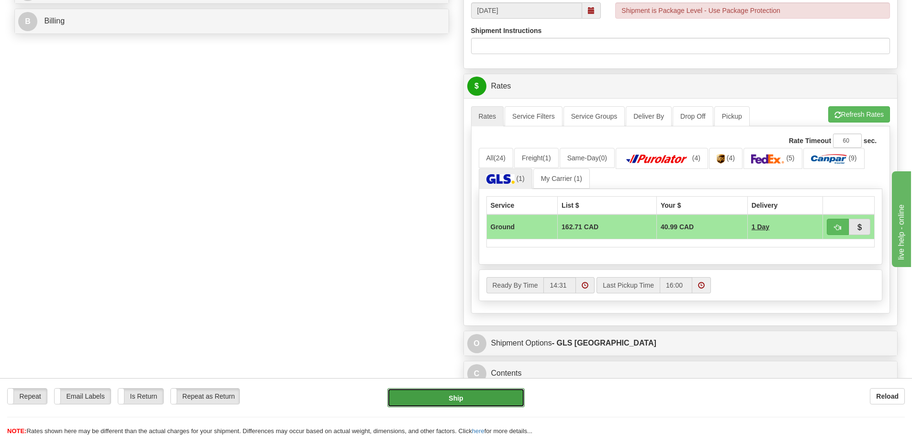
click at [483, 398] on button "Ship" at bounding box center [455, 397] width 137 height 19
type input "1"
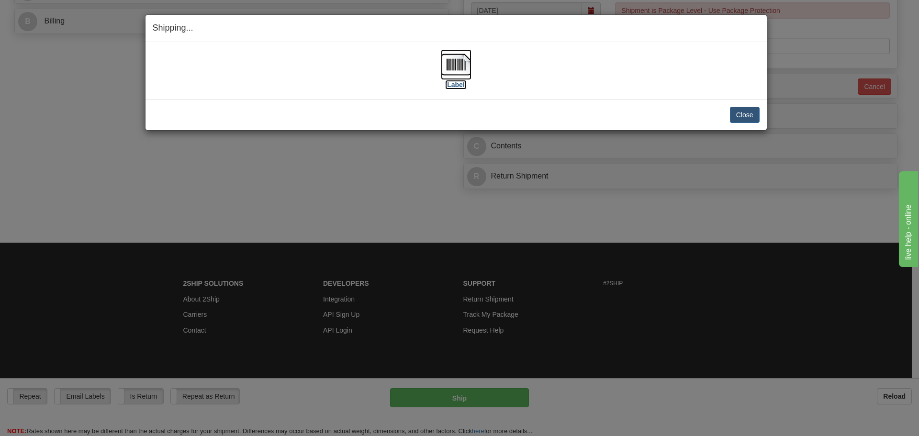
click at [450, 88] on label "[Label]" at bounding box center [456, 85] width 22 height 10
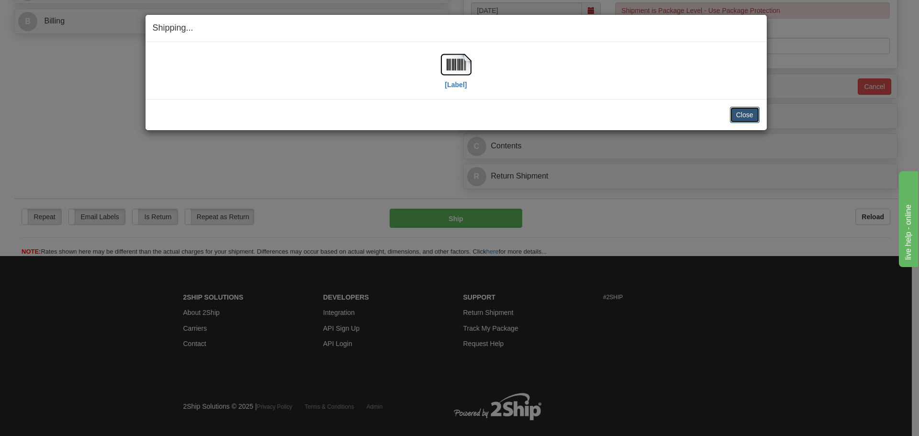
click at [755, 119] on button "Close" at bounding box center [745, 115] width 30 height 16
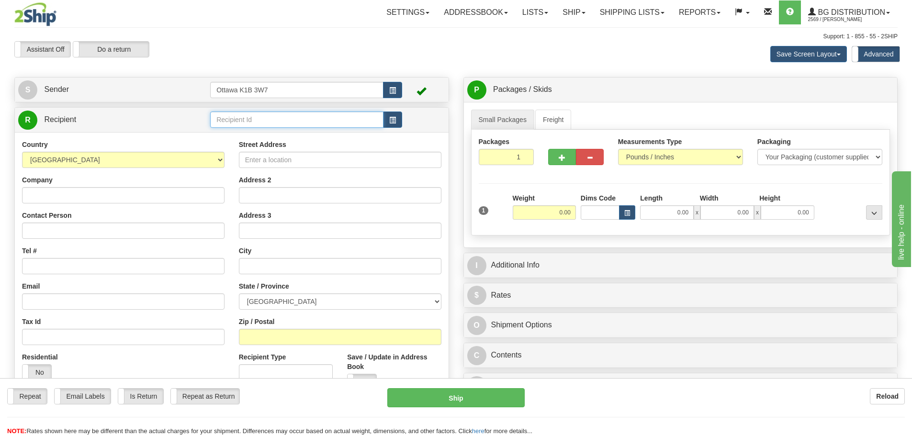
click at [301, 123] on input "text" at bounding box center [296, 120] width 173 height 16
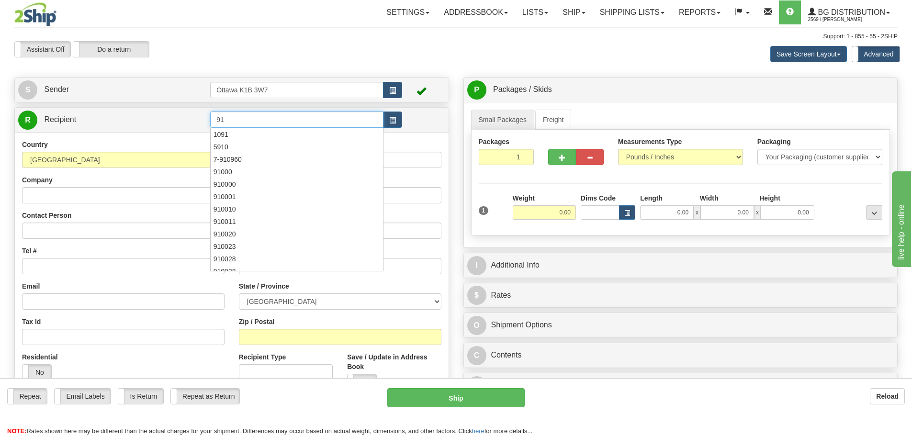
type input "9"
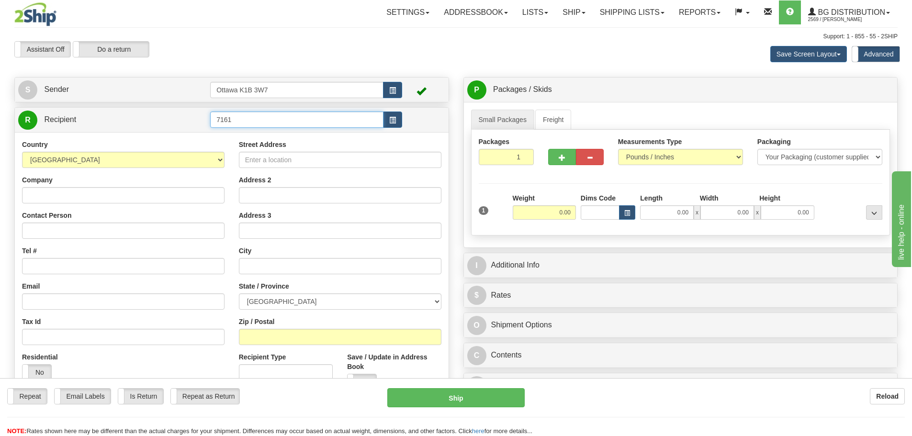
type input "7161"
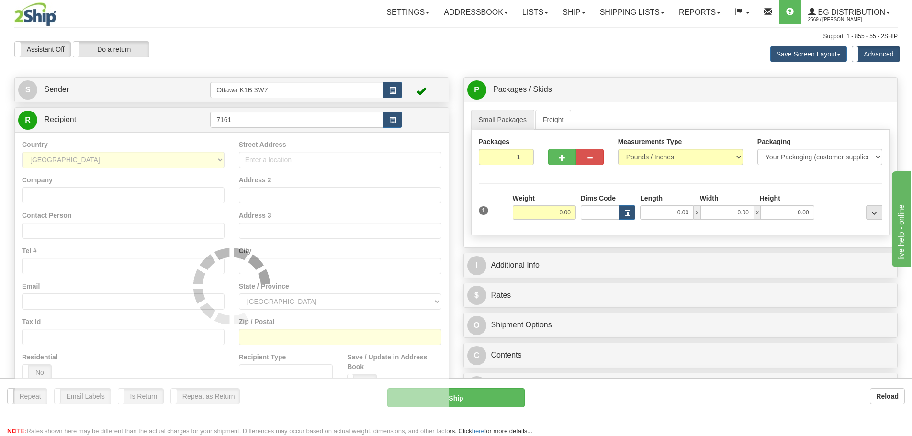
click at [384, 59] on div "Assistant On Assistant Off Do a return Do a return Previous Next Save Screen La…" at bounding box center [456, 54] width 898 height 26
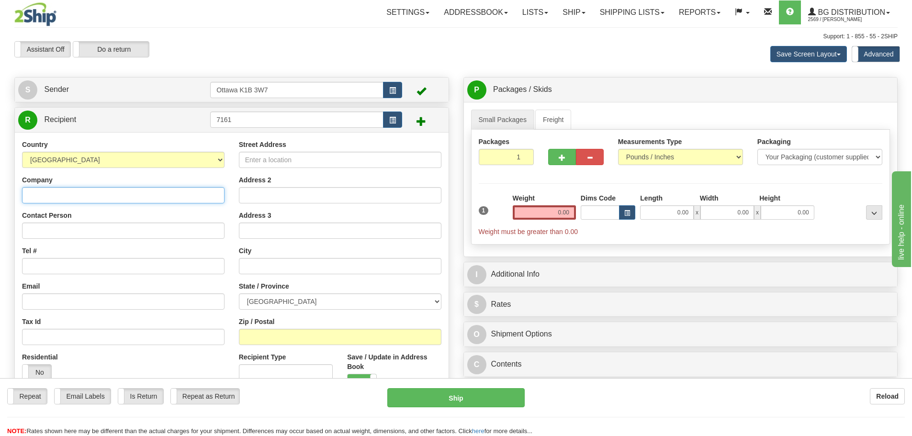
click at [115, 194] on input "Company" at bounding box center [123, 195] width 203 height 16
type input "e"
type input "ENTREPRISES URBENBLU INC"
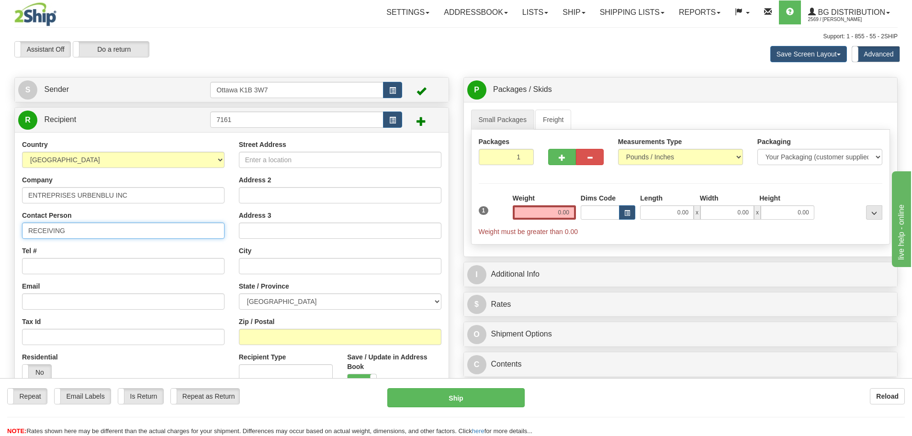
type input "RECEIVING"
type input "[PHONE_NUMBER]"
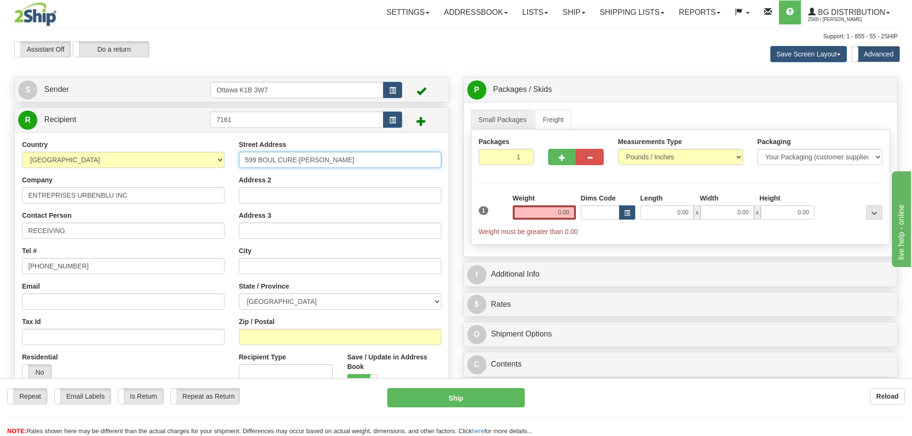
type input "599 BOUL CURE-[PERSON_NAME]"
type input "BOISBRIAND"
click at [317, 302] on select "[GEOGRAPHIC_DATA] [GEOGRAPHIC_DATA] [GEOGRAPHIC_DATA] [GEOGRAPHIC_DATA] [GEOGRA…" at bounding box center [340, 301] width 203 height 16
select select "QC"
click at [239, 293] on select "[GEOGRAPHIC_DATA] [GEOGRAPHIC_DATA] [GEOGRAPHIC_DATA] [GEOGRAPHIC_DATA] [GEOGRA…" at bounding box center [340, 301] width 203 height 16
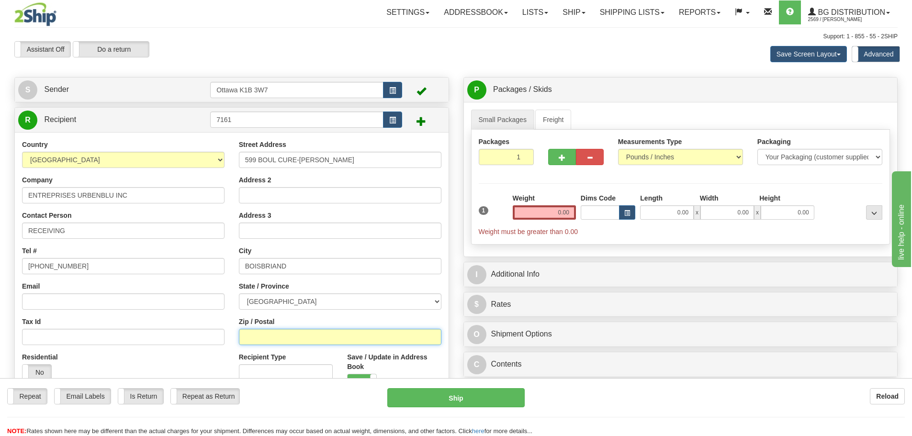
click at [308, 338] on input "Zip / Postal" at bounding box center [340, 337] width 203 height 16
type input "J7G 2A8"
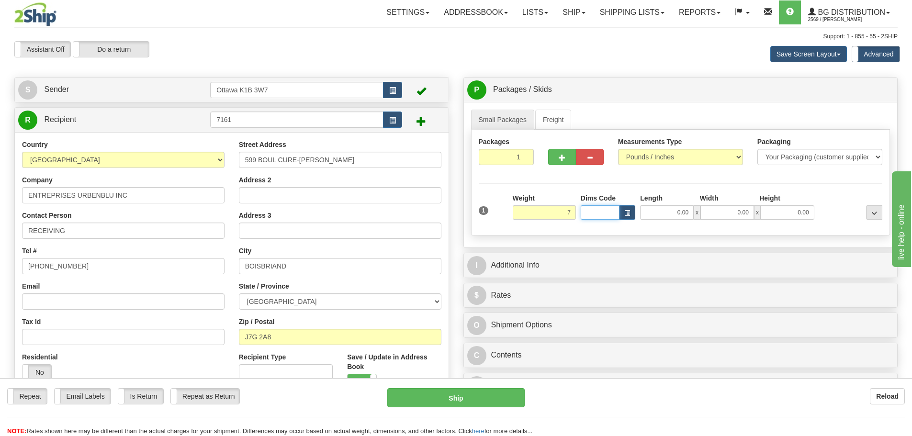
type input "7.00"
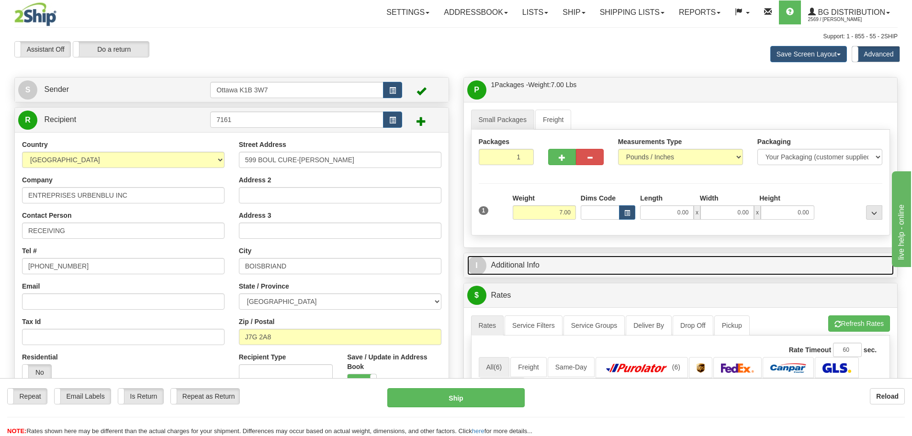
click at [517, 264] on link "I Additional Info" at bounding box center [680, 266] width 427 height 20
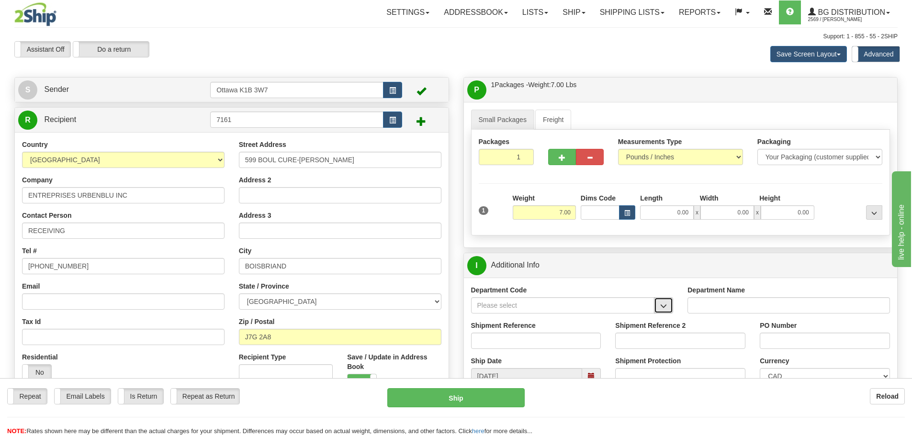
click at [667, 303] on button "button" at bounding box center [663, 305] width 19 height 16
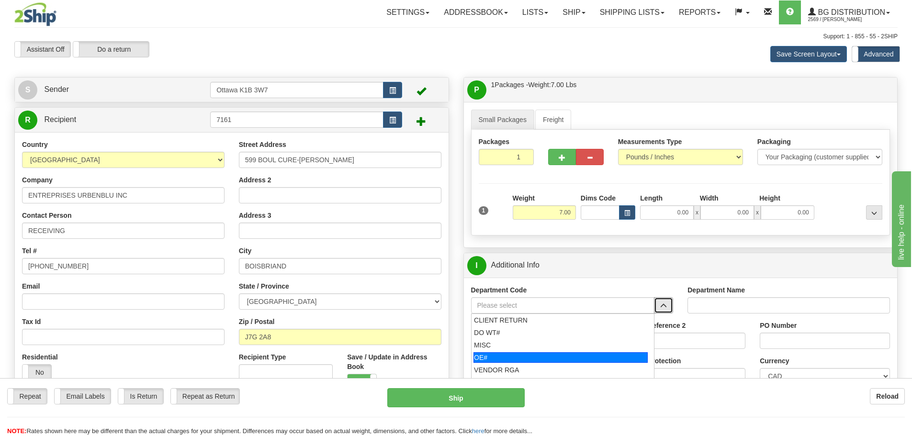
click at [569, 358] on div "OE#" at bounding box center [560, 357] width 174 height 11
type input "OE#"
type input "ORDERS"
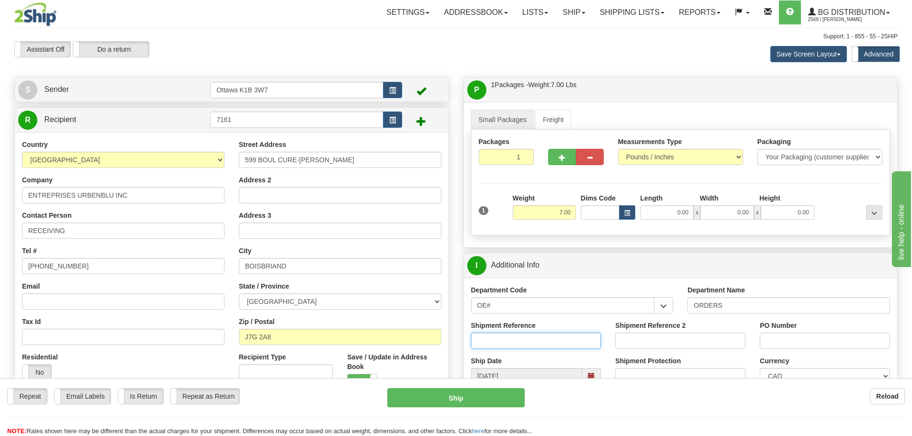
click at [555, 342] on input "Shipment Reference" at bounding box center [536, 341] width 130 height 16
type input "10204695-00"
click at [762, 339] on input "PO Number" at bounding box center [825, 341] width 130 height 16
click at [792, 341] on input "UB2025-0345" at bounding box center [825, 341] width 130 height 16
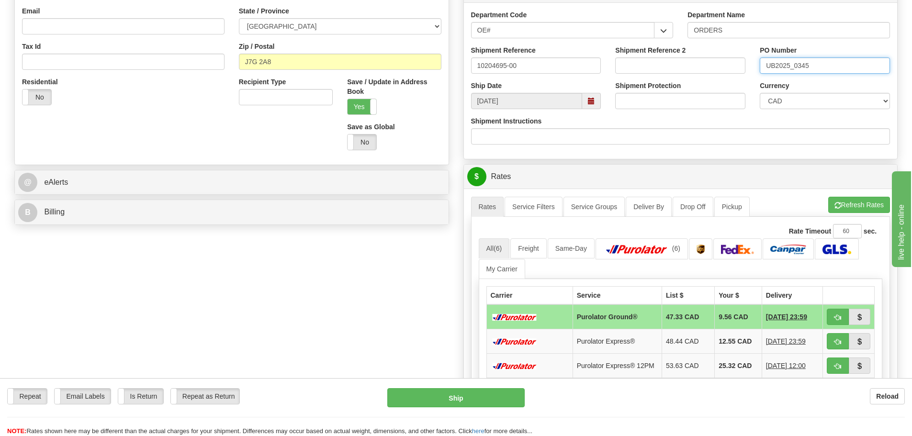
scroll to position [287, 0]
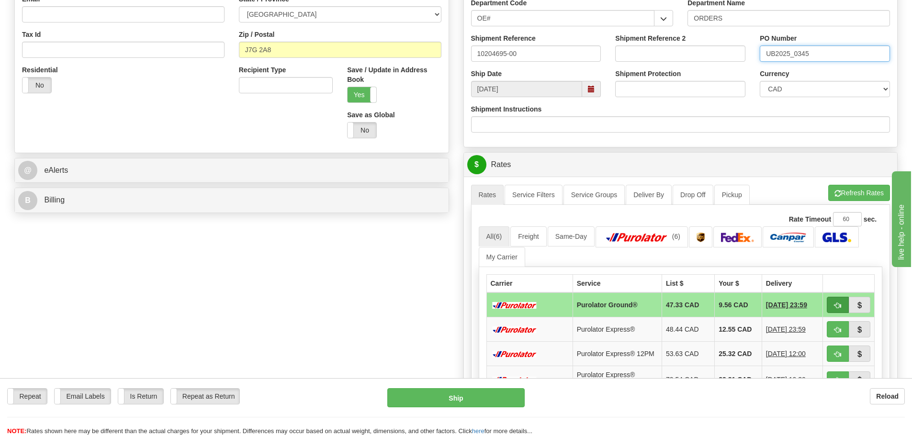
type input "UB2025_0345"
click at [834, 312] on button "button" at bounding box center [838, 305] width 22 height 16
type input "260"
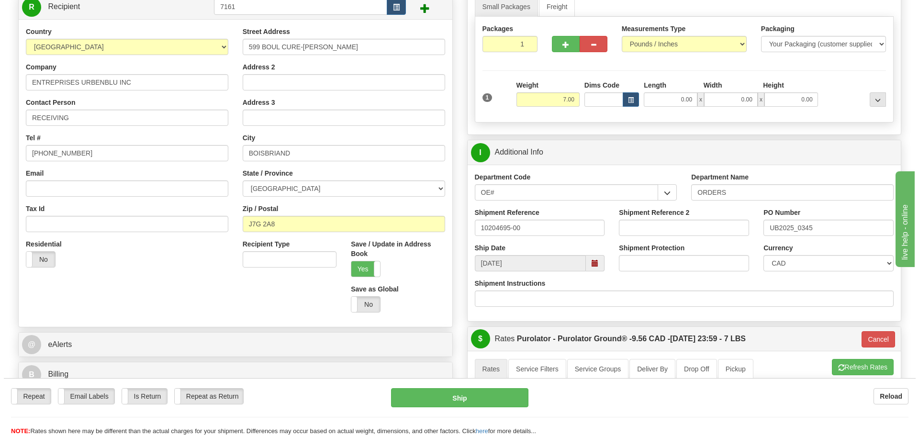
scroll to position [96, 0]
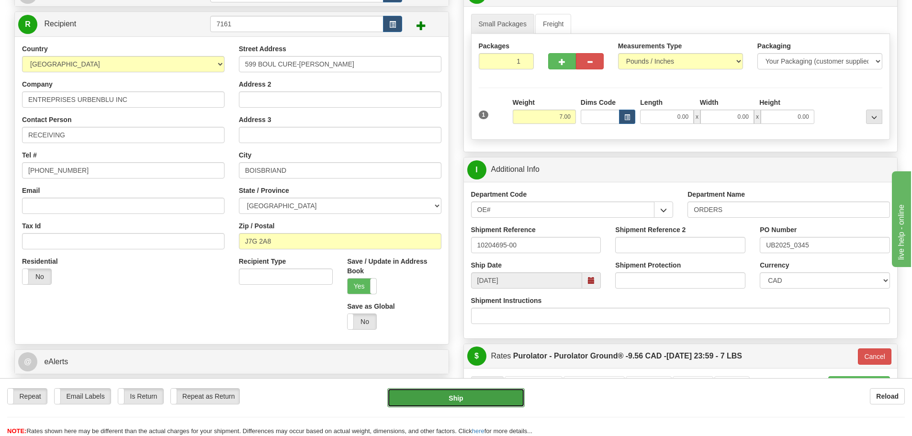
click at [500, 390] on button "Ship" at bounding box center [455, 397] width 137 height 19
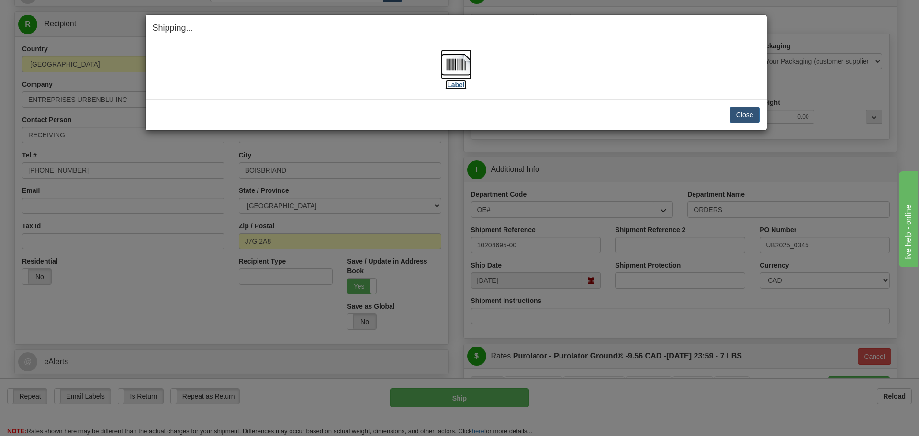
click at [447, 81] on label "[Label]" at bounding box center [456, 85] width 22 height 10
